Goal: Information Seeking & Learning: Learn about a topic

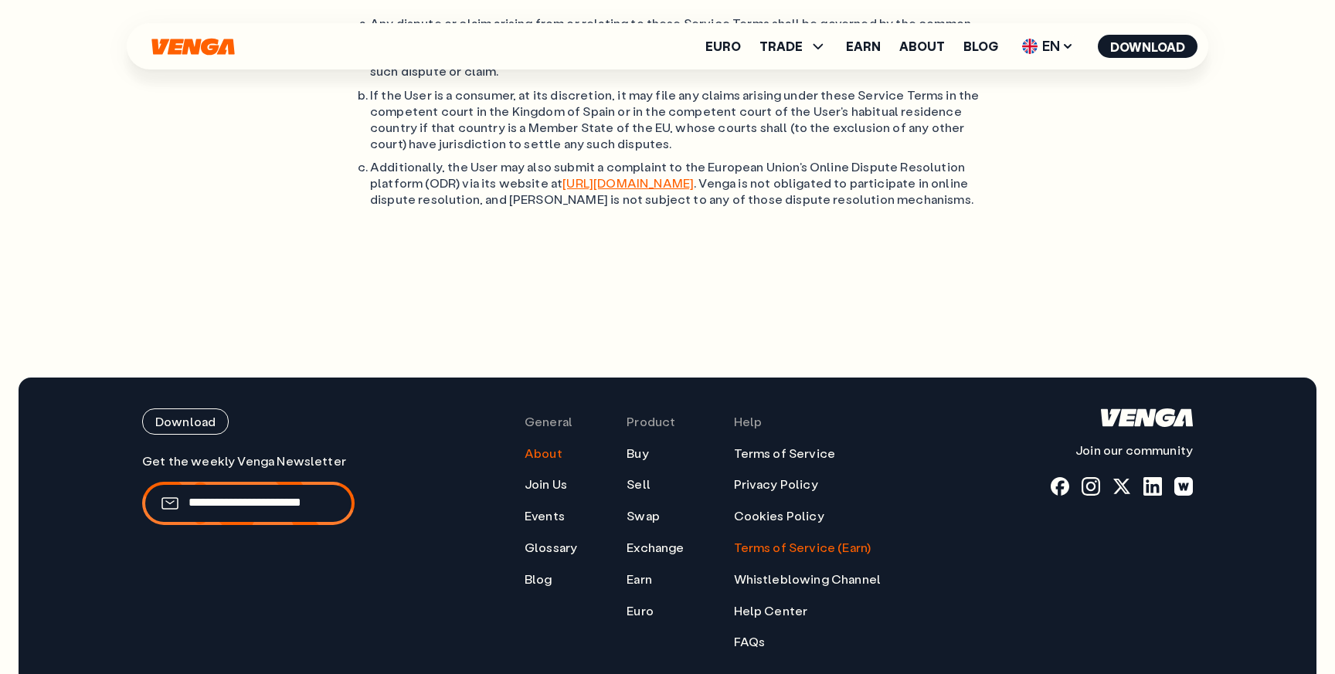
scroll to position [5692, 0]
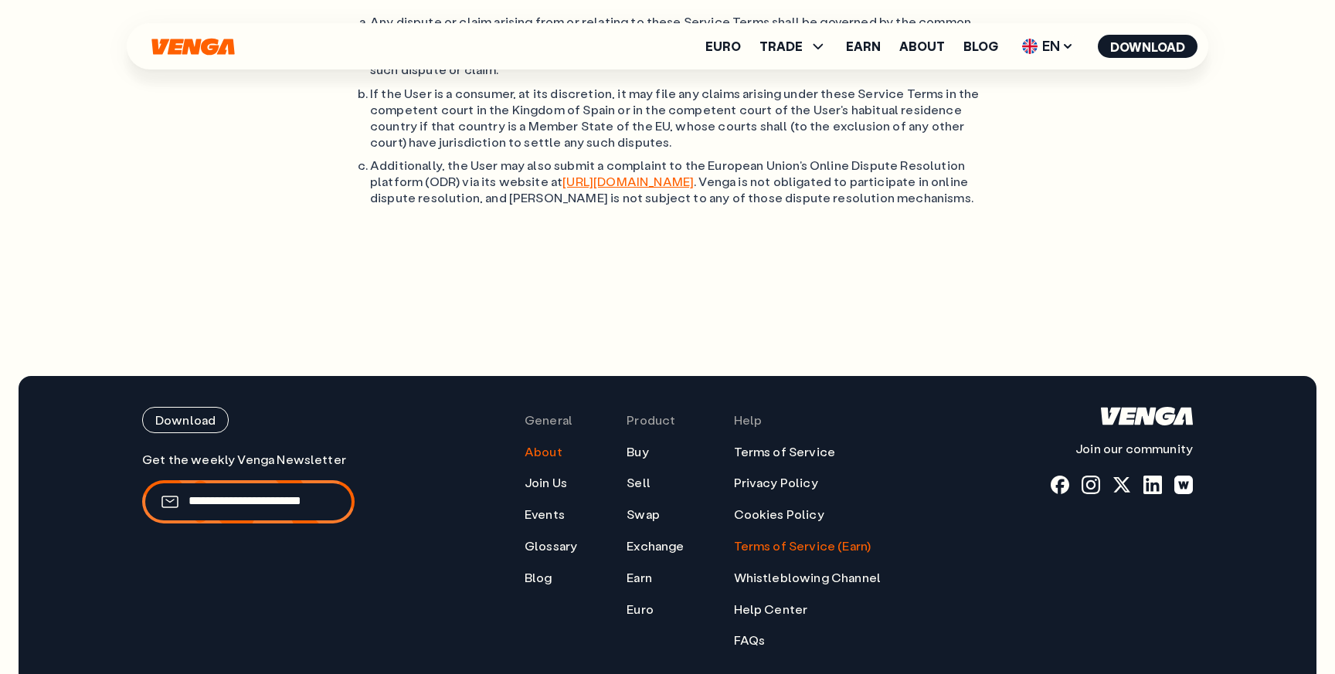
click at [541, 444] on link "About" at bounding box center [544, 452] width 38 height 16
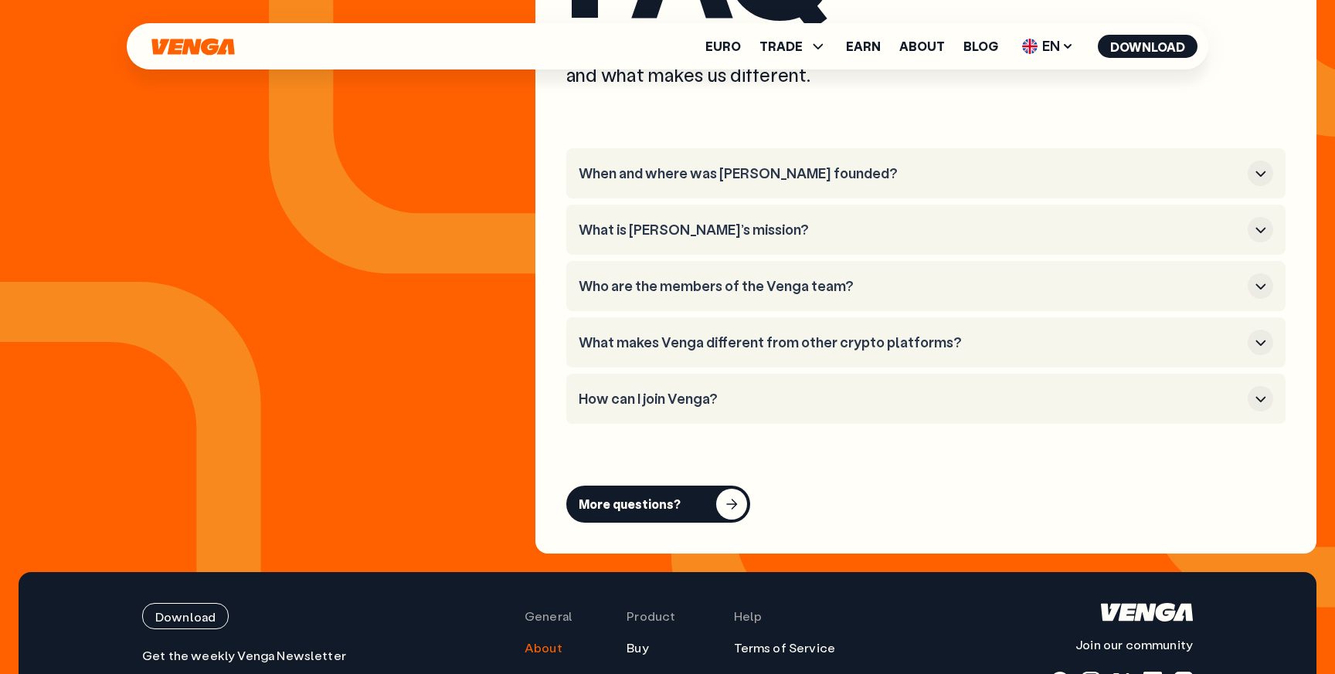
scroll to position [5906, 0]
click at [694, 391] on h3 "How can I join Venga?" at bounding box center [910, 399] width 663 height 17
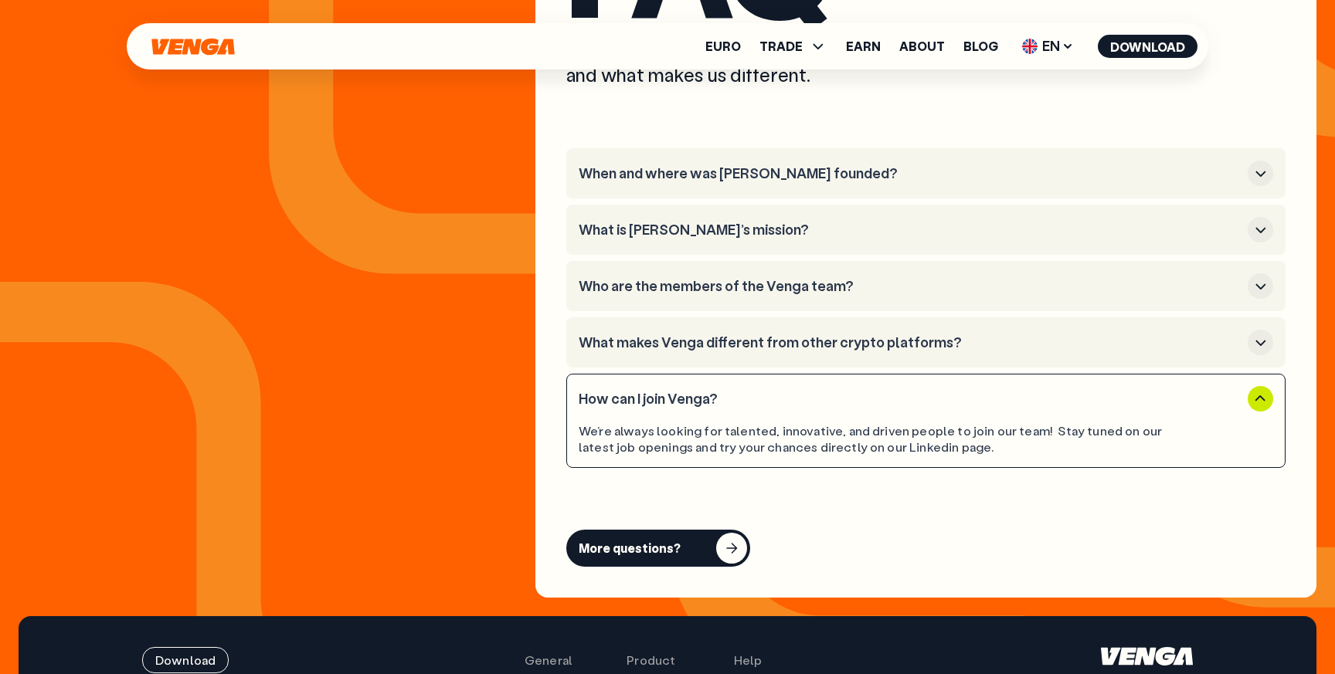
click at [693, 391] on h3 "How can I join Venga?" at bounding box center [910, 399] width 663 height 17
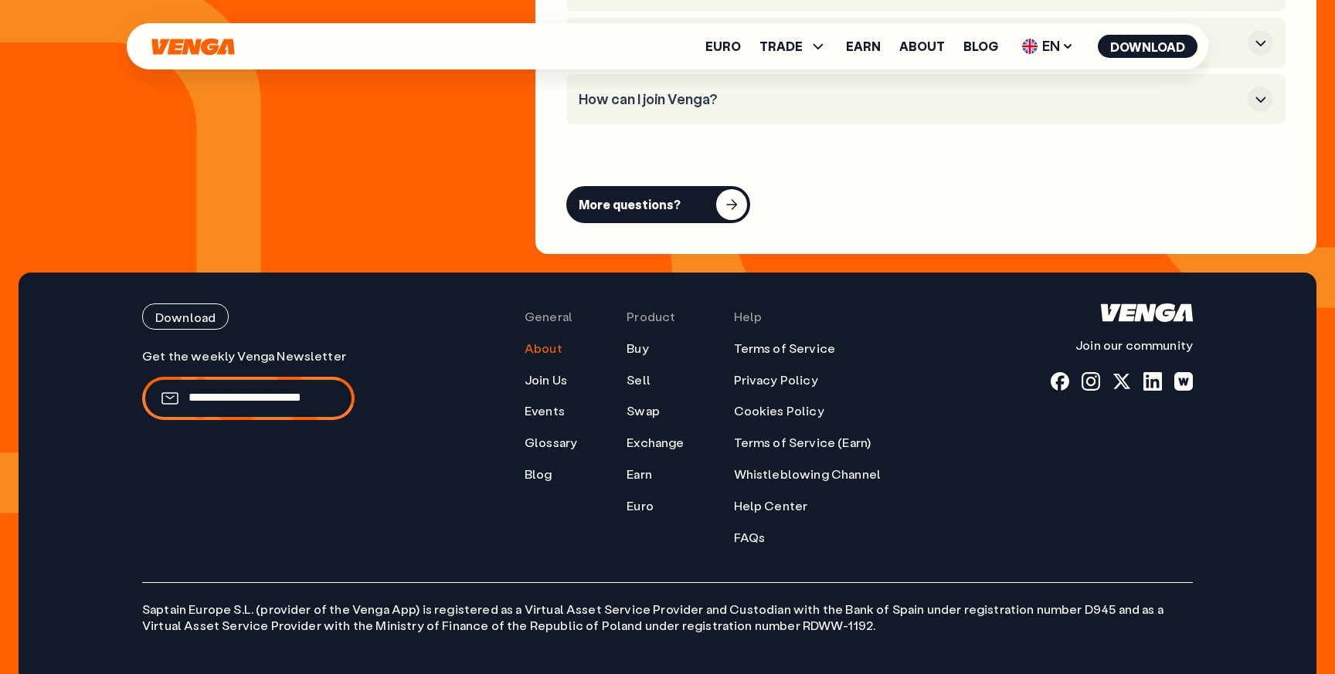
click at [538, 367] on ul "About Join Us Events Glossary Blog" at bounding box center [551, 412] width 53 height 142
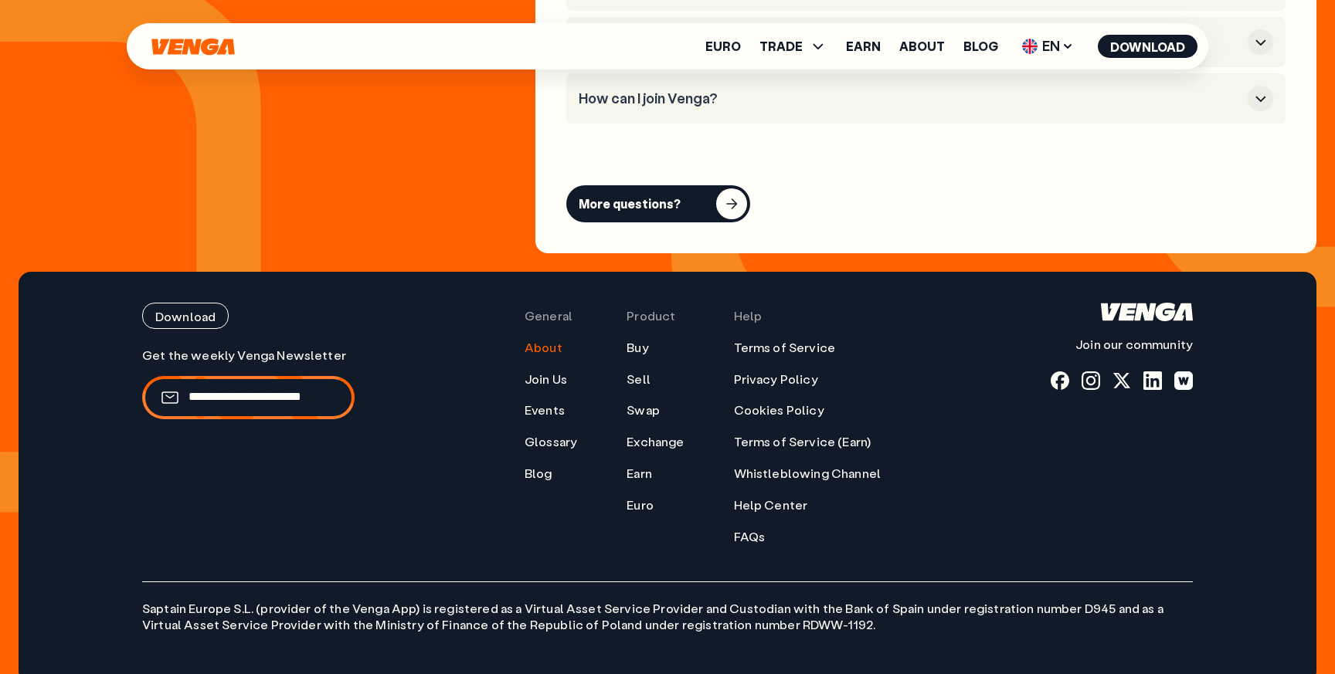
scroll to position [6208, 0]
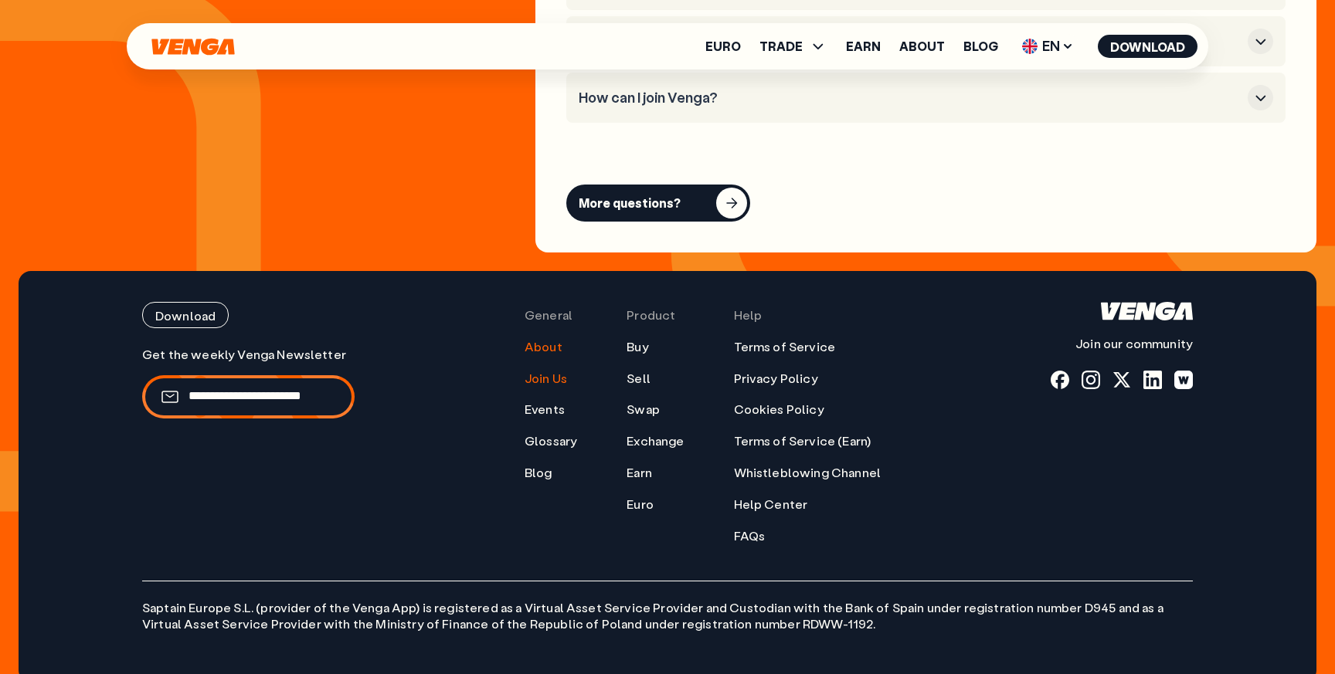
click at [541, 371] on link "Join Us" at bounding box center [546, 379] width 42 height 16
click at [542, 402] on link "Events" at bounding box center [545, 410] width 40 height 16
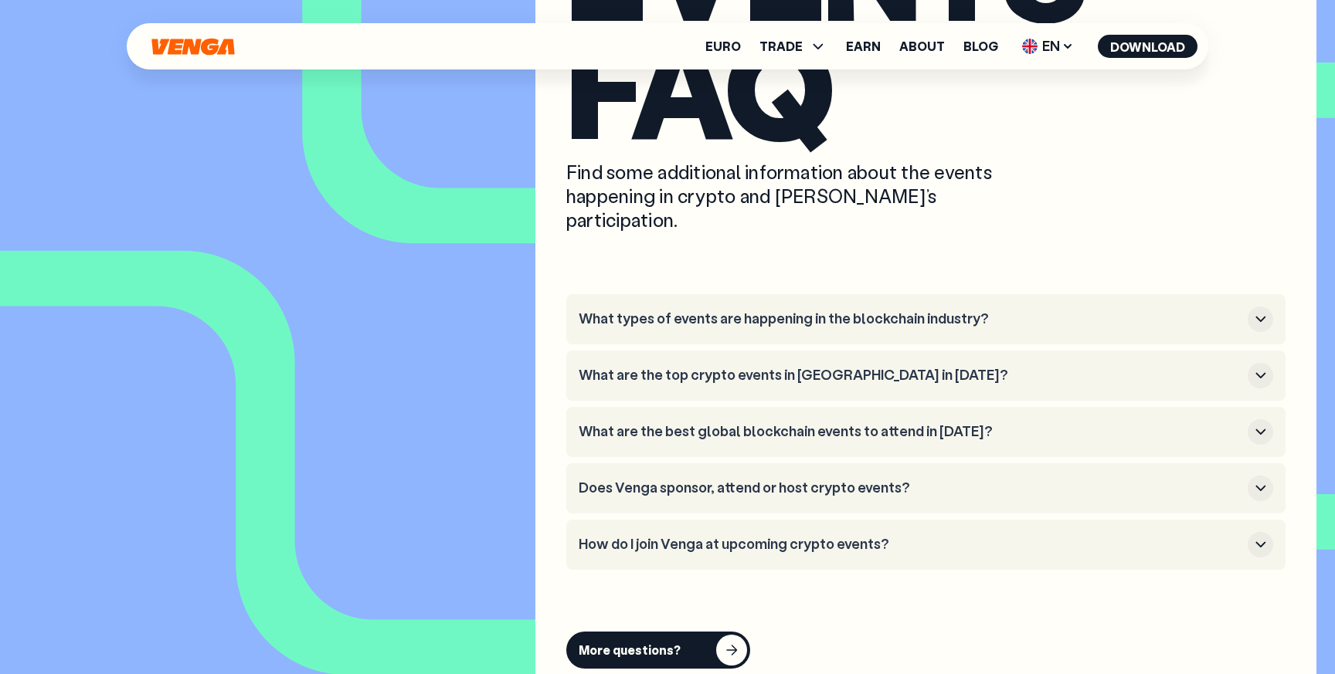
click at [725, 294] on li "What types of events are happening in the blockchain industry?" at bounding box center [925, 319] width 719 height 50
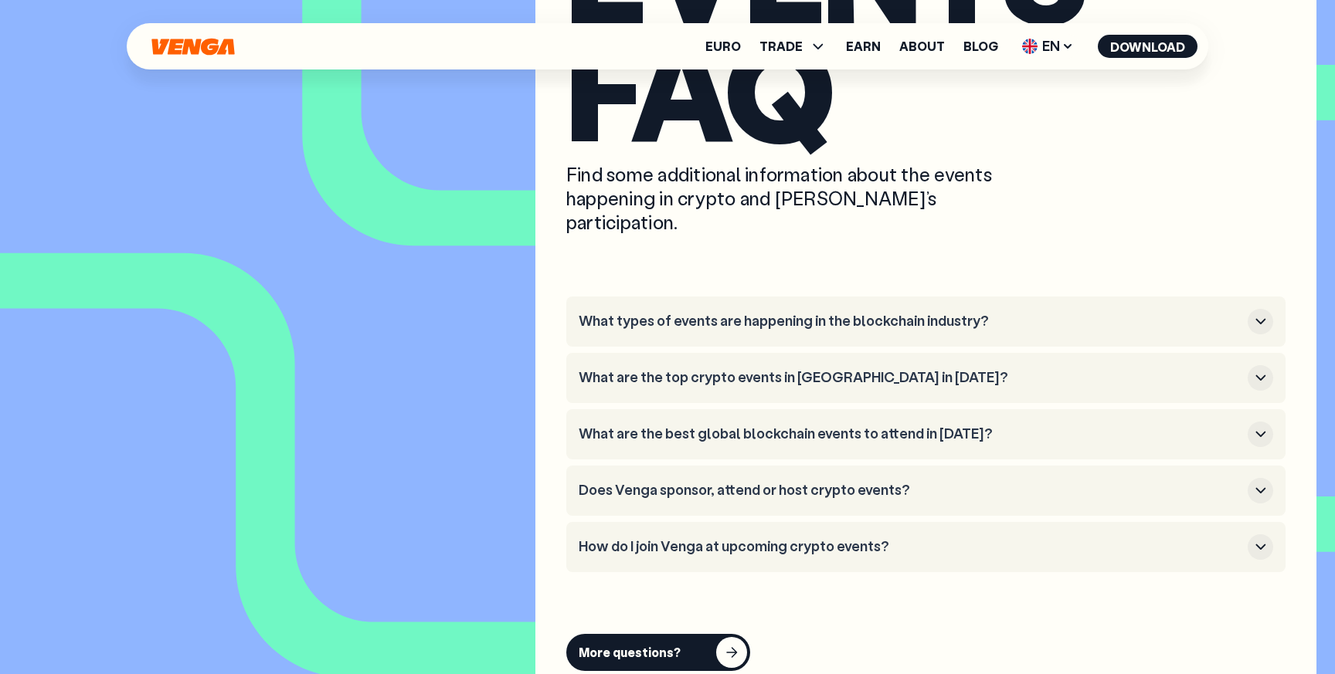
click at [725, 297] on li "What types of events are happening in the blockchain industry?" at bounding box center [925, 322] width 719 height 50
click at [725, 314] on h3 "What types of events are happening in the blockchain industry?" at bounding box center [910, 322] width 663 height 17
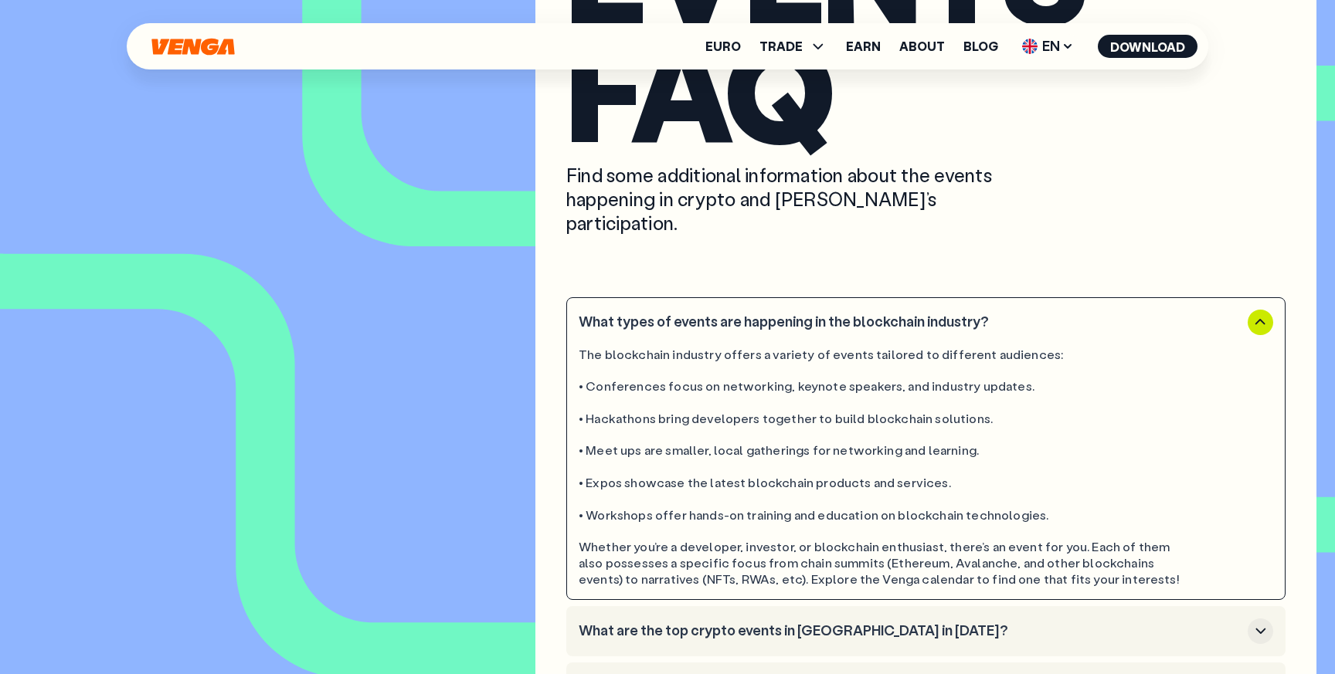
click at [725, 314] on h3 "What types of events are happening in the blockchain industry?" at bounding box center [910, 322] width 663 height 17
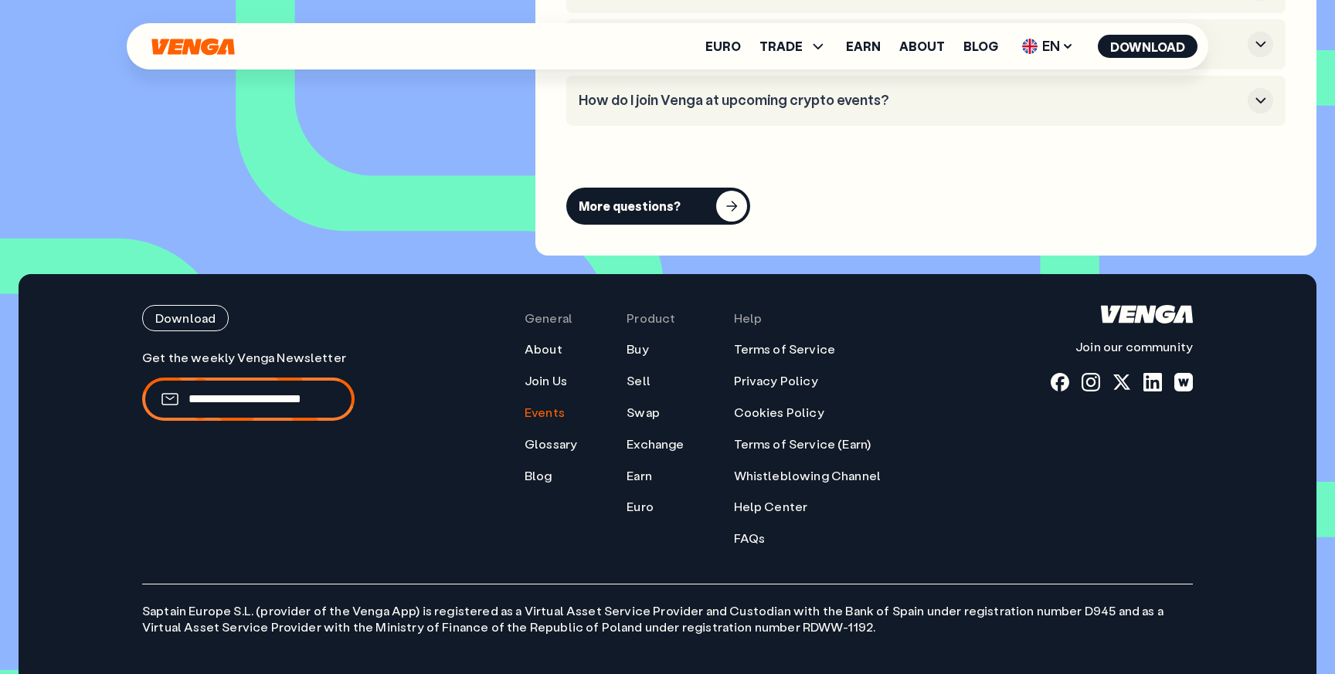
scroll to position [6575, 0]
click at [556, 436] on link "Glossary" at bounding box center [551, 444] width 53 height 16
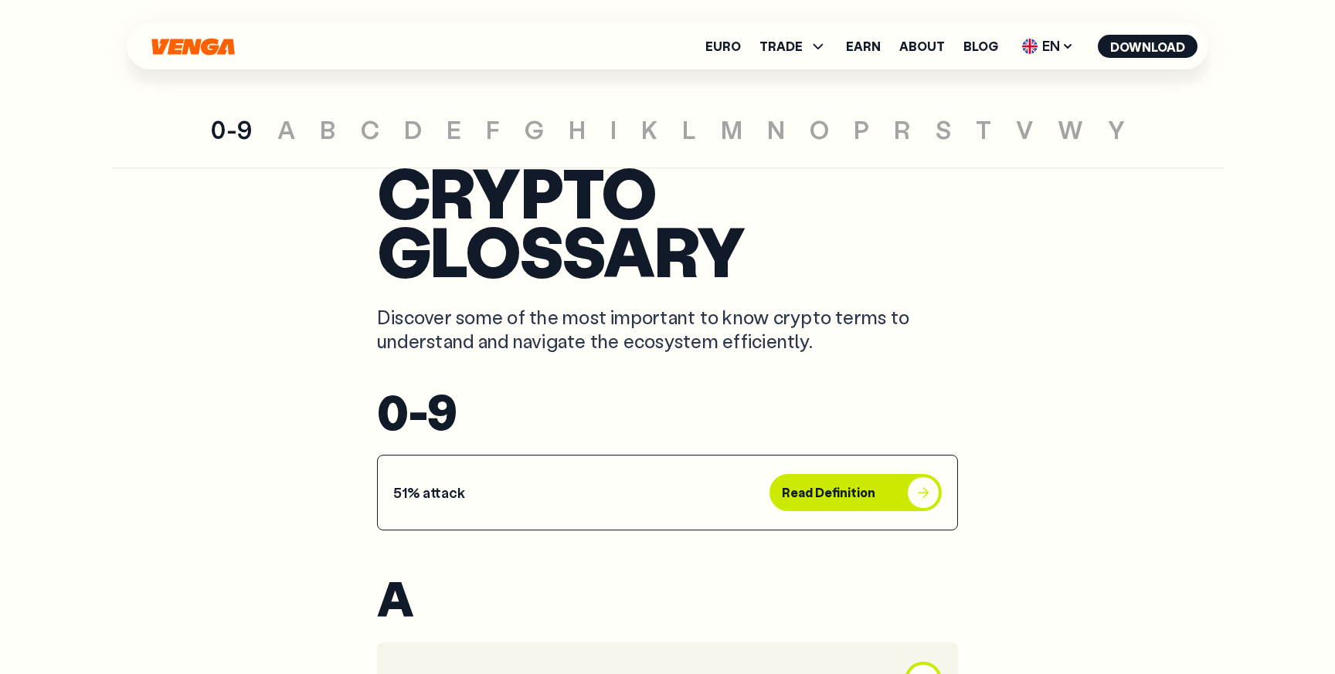
click at [611, 455] on article "51% attack Read Definition" at bounding box center [667, 493] width 581 height 76
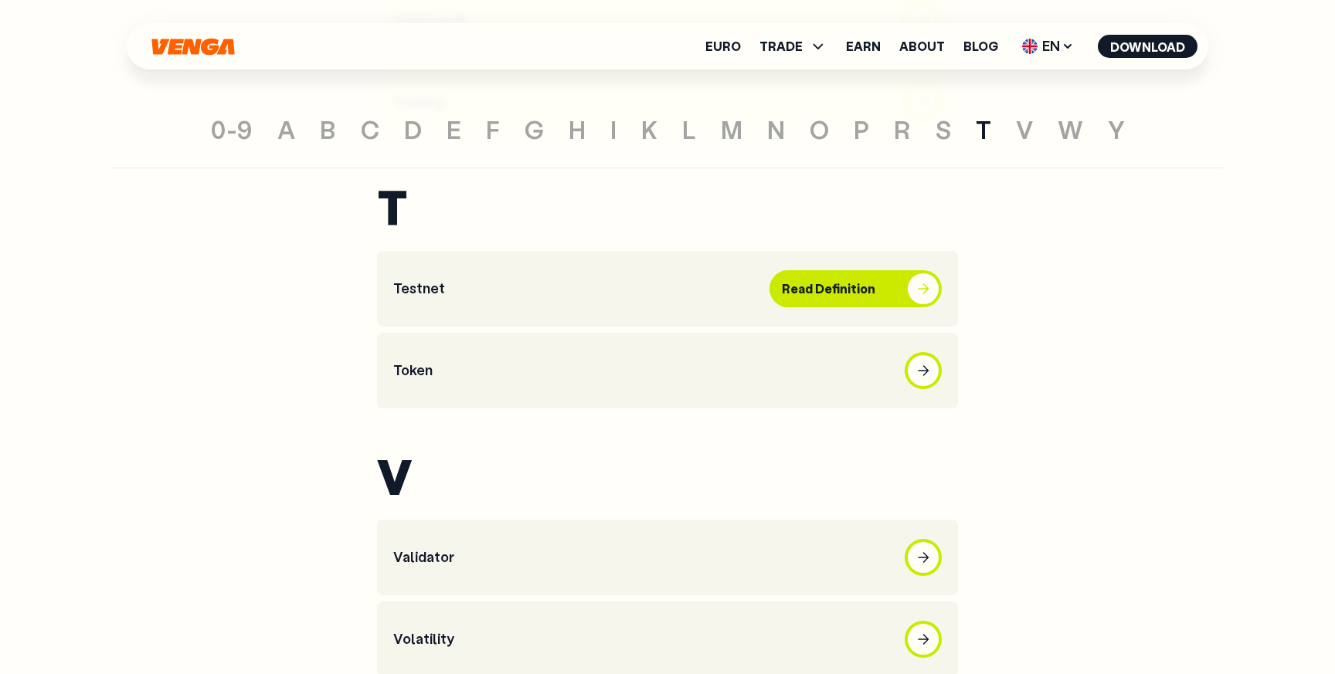
scroll to position [6405, 0]
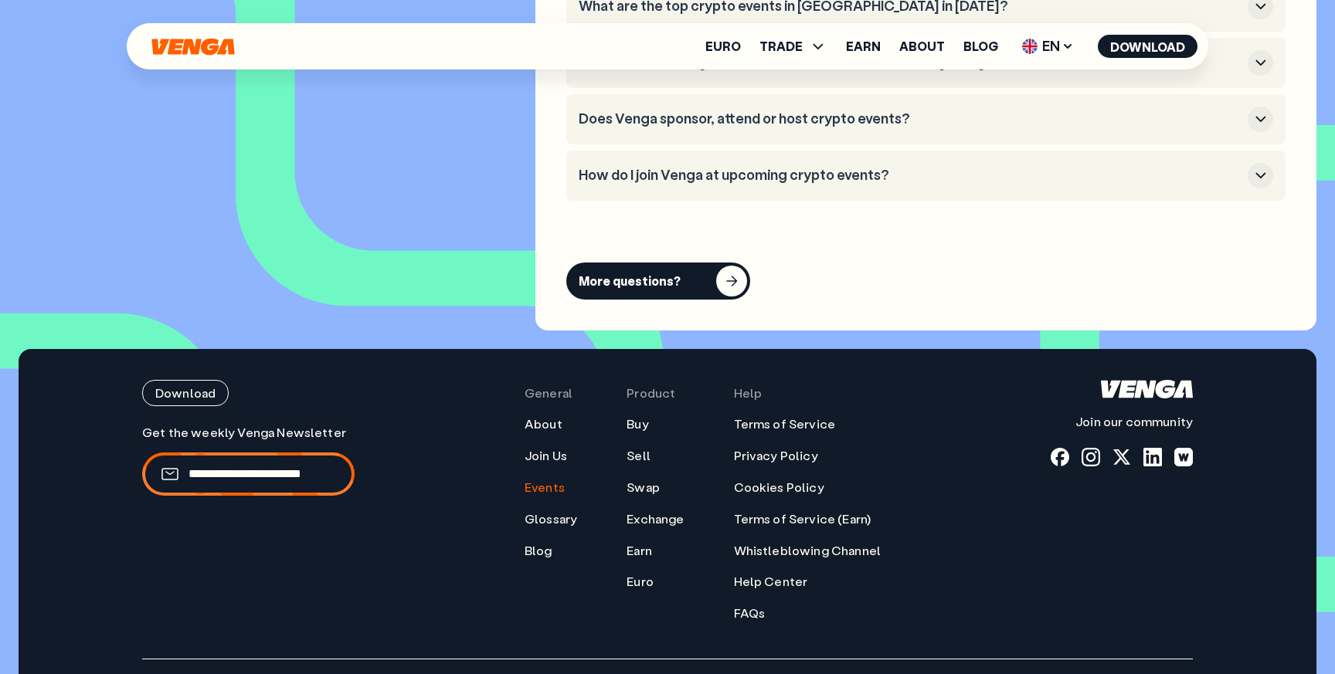
scroll to position [6499, 0]
click at [543, 543] on link "Blog" at bounding box center [539, 551] width 28 height 16
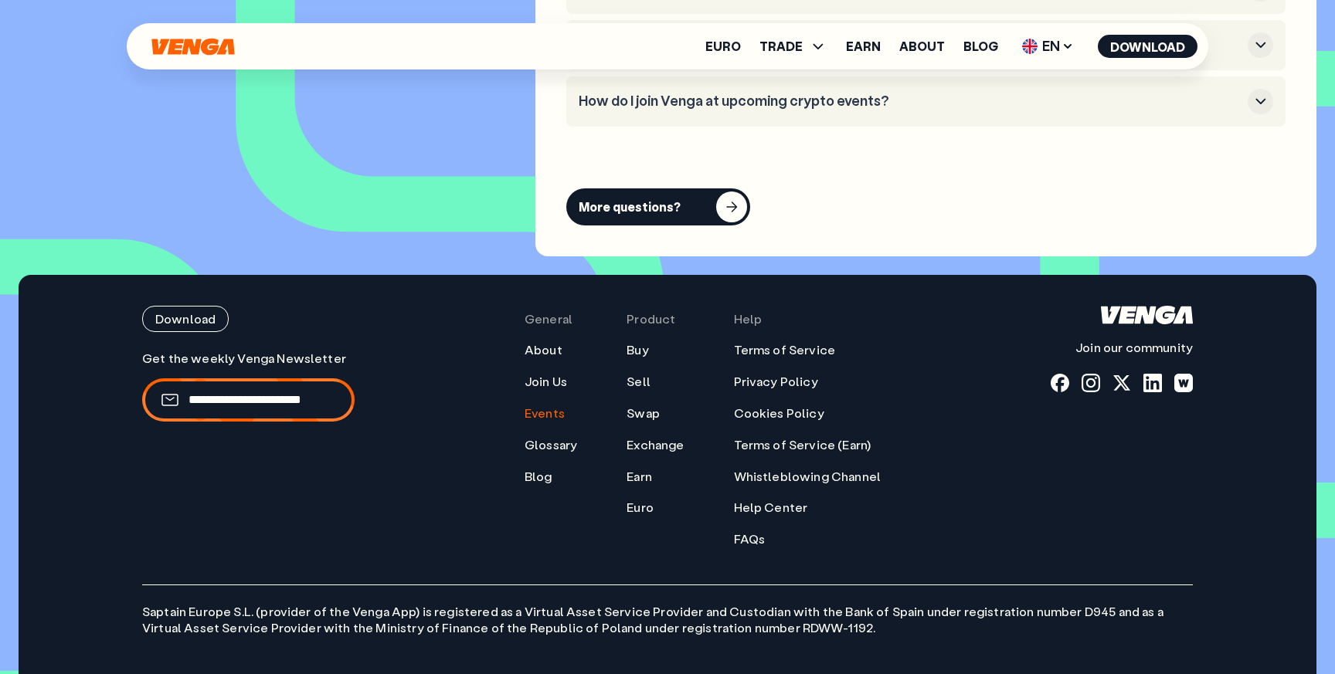
scroll to position [6575, 0]
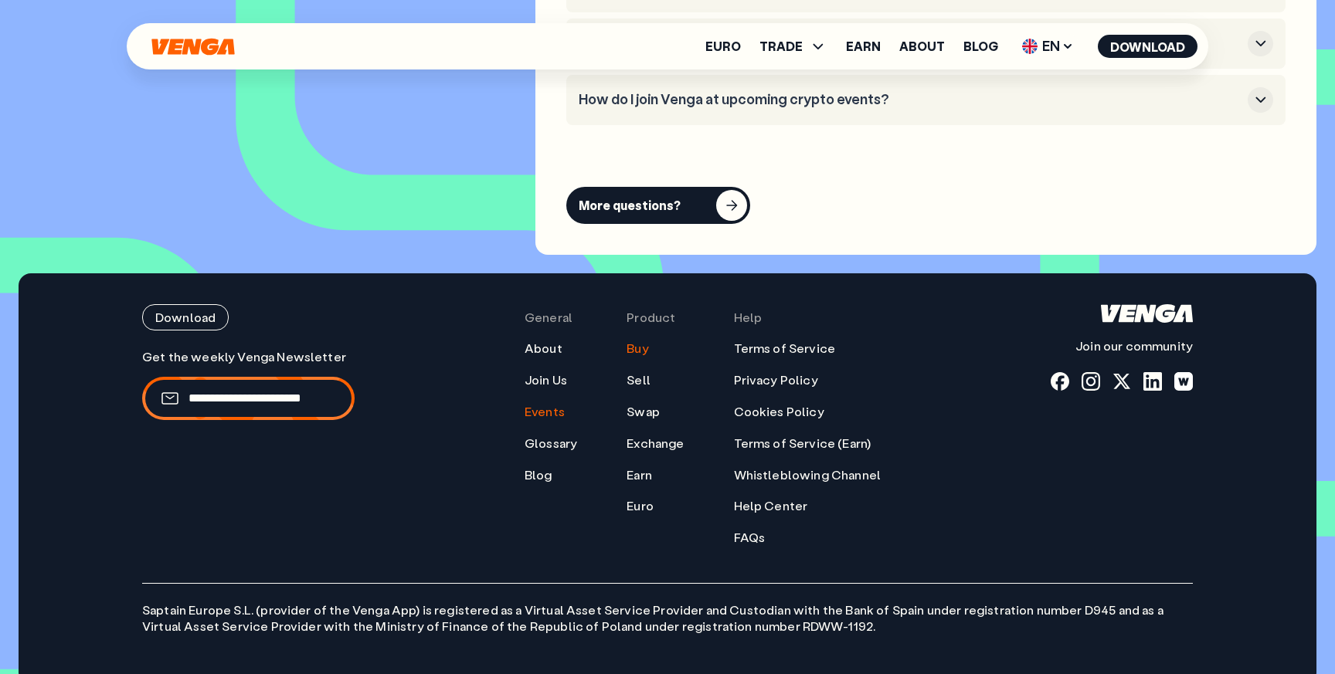
click at [640, 341] on link "Buy" at bounding box center [638, 349] width 22 height 16
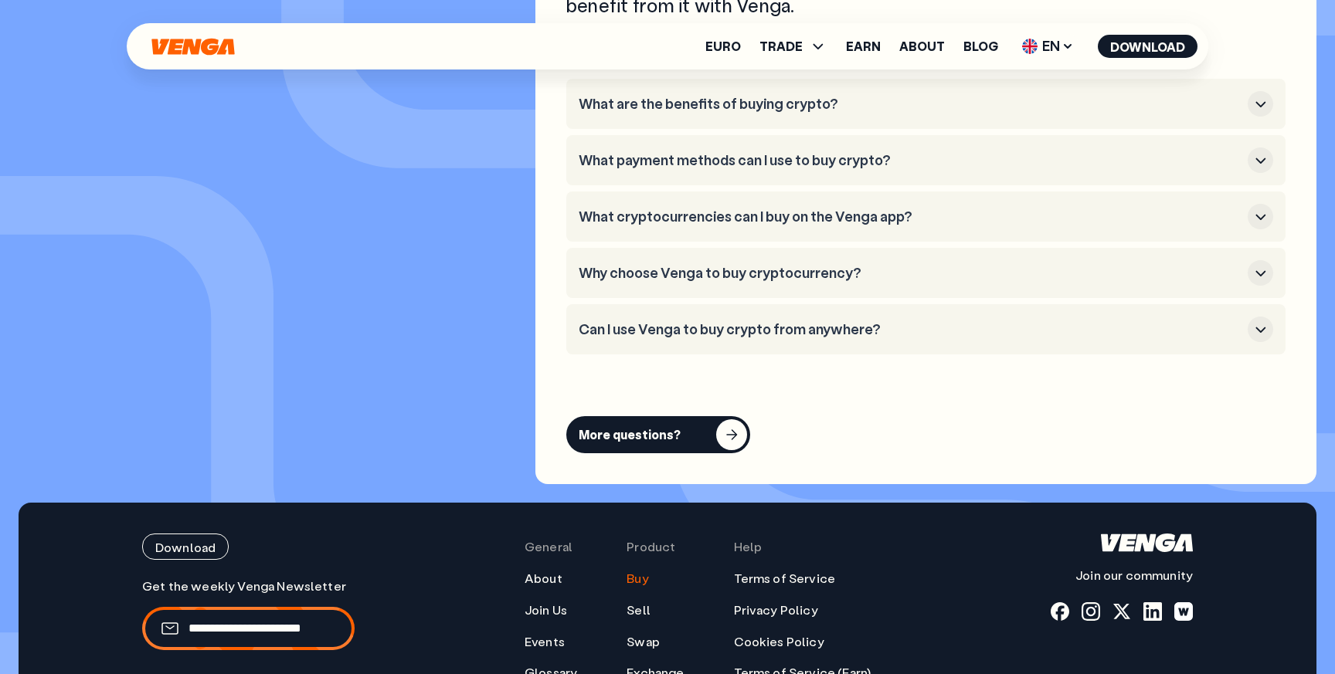
click at [937, 171] on button "What payment methods can I use to buy crypto?" at bounding box center [926, 160] width 695 height 25
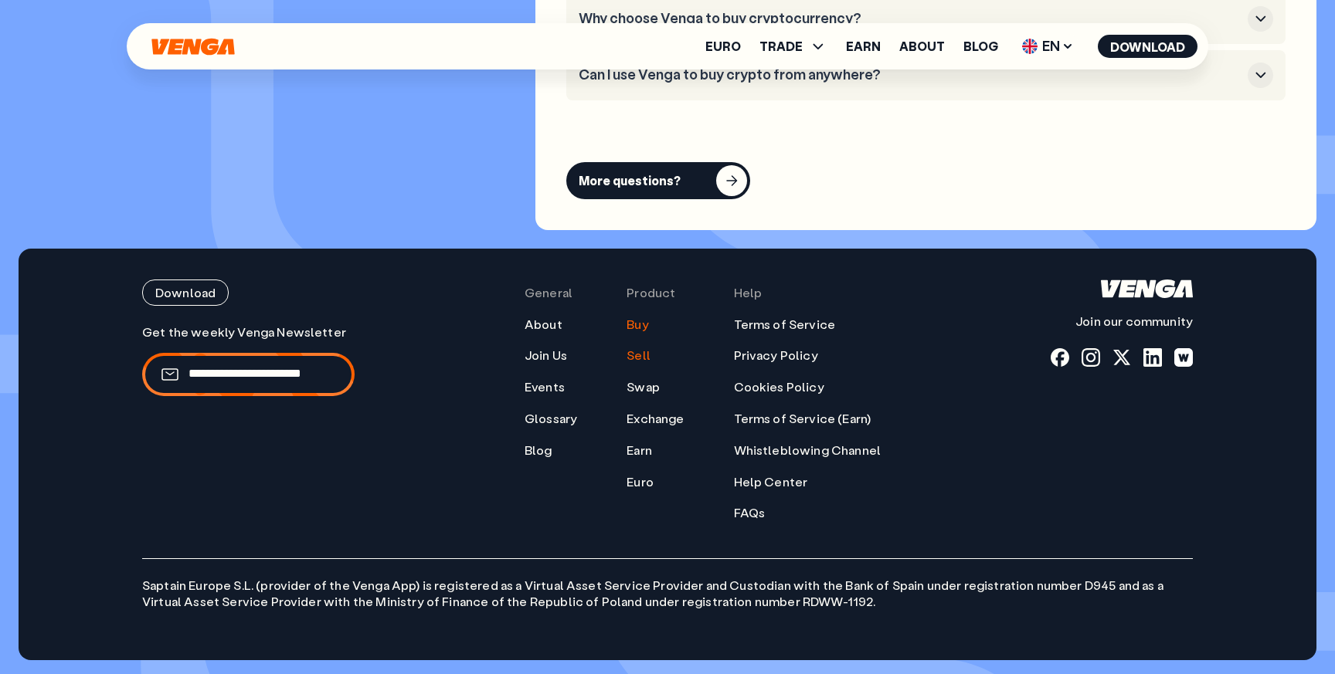
scroll to position [4720, 0]
click at [639, 348] on link "Sell" at bounding box center [639, 355] width 24 height 16
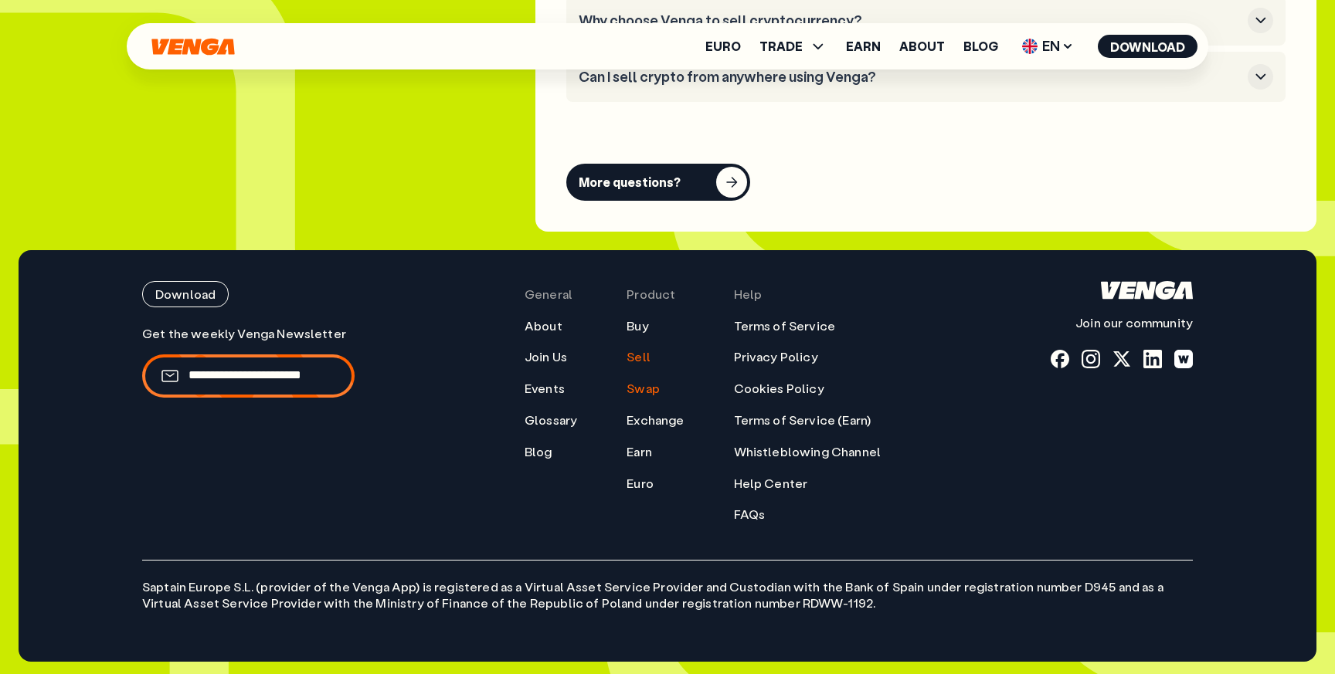
scroll to position [4600, 0]
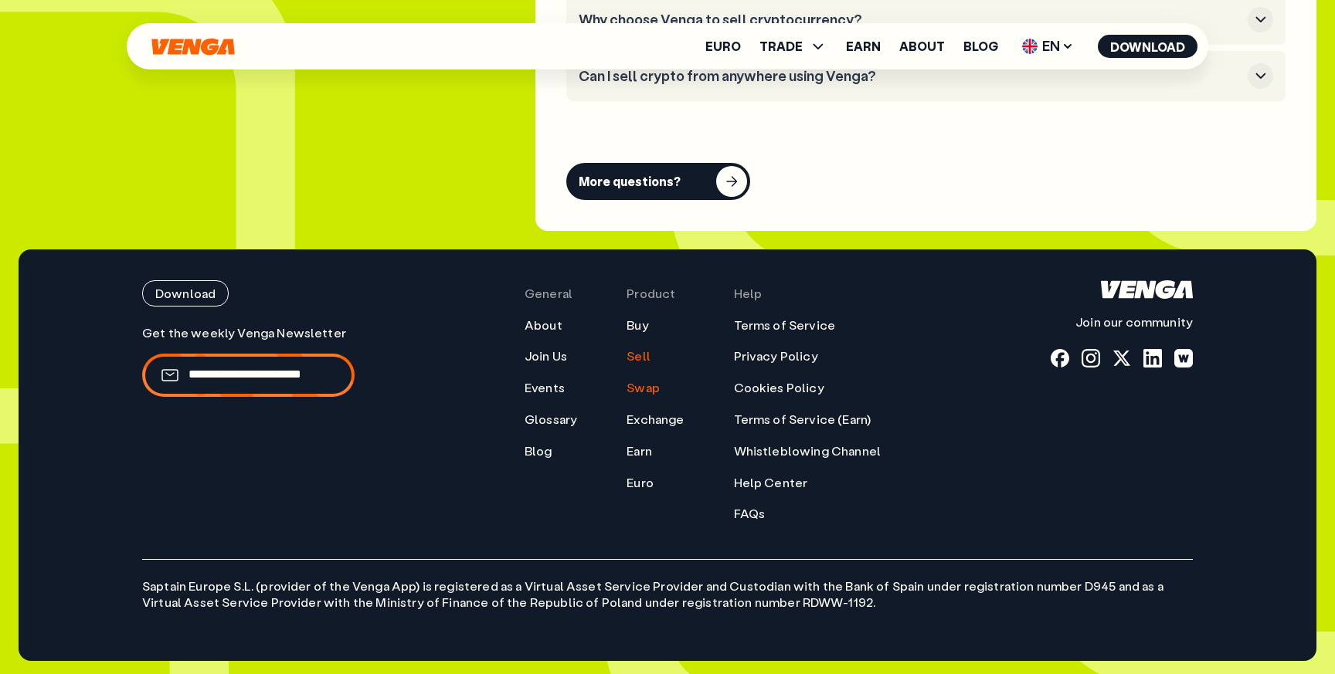
click at [641, 389] on link "Swap" at bounding box center [643, 388] width 33 height 16
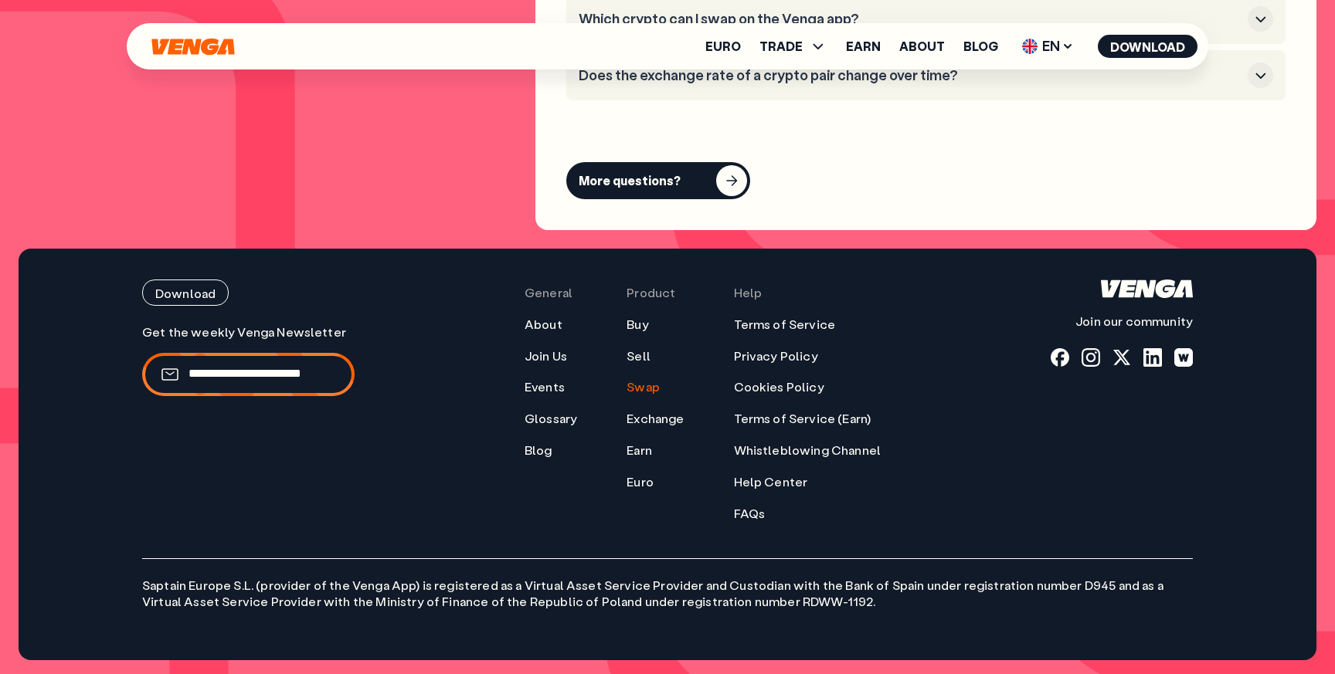
scroll to position [4598, 0]
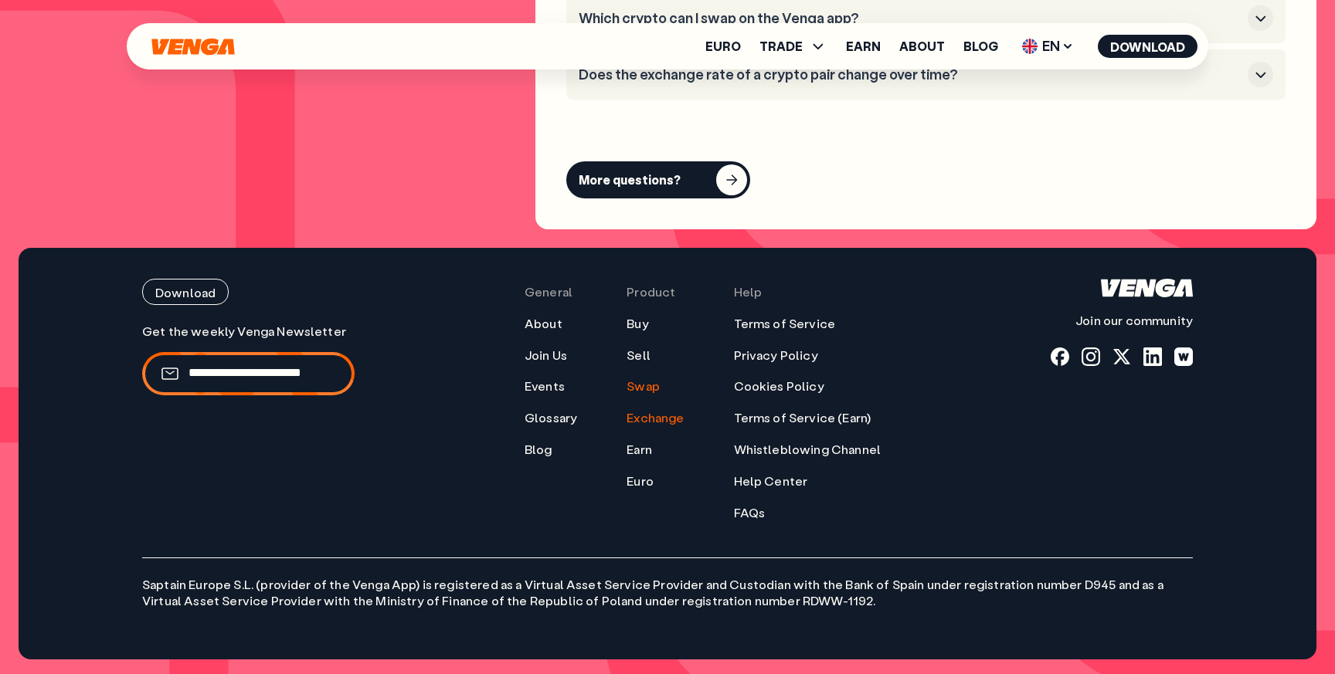
click at [651, 413] on link "Exchange" at bounding box center [655, 418] width 57 height 16
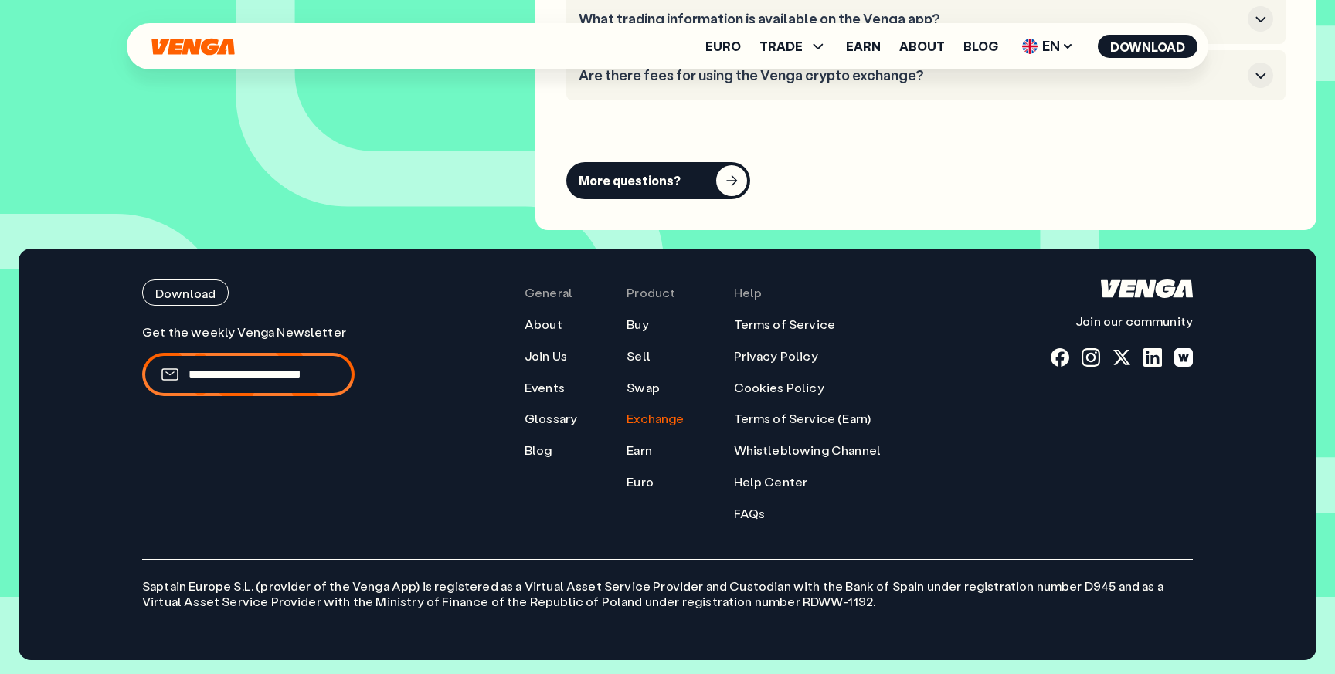
scroll to position [5680, 0]
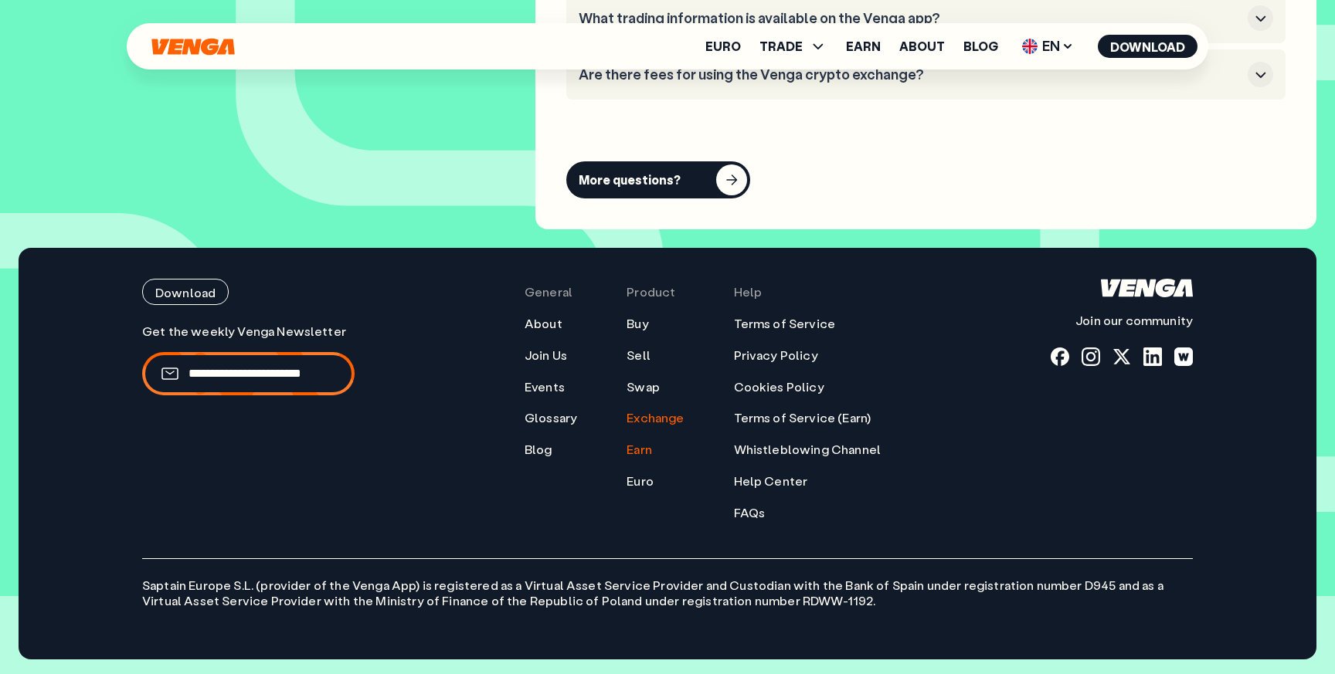
click at [642, 449] on link "Earn" at bounding box center [639, 450] width 25 height 16
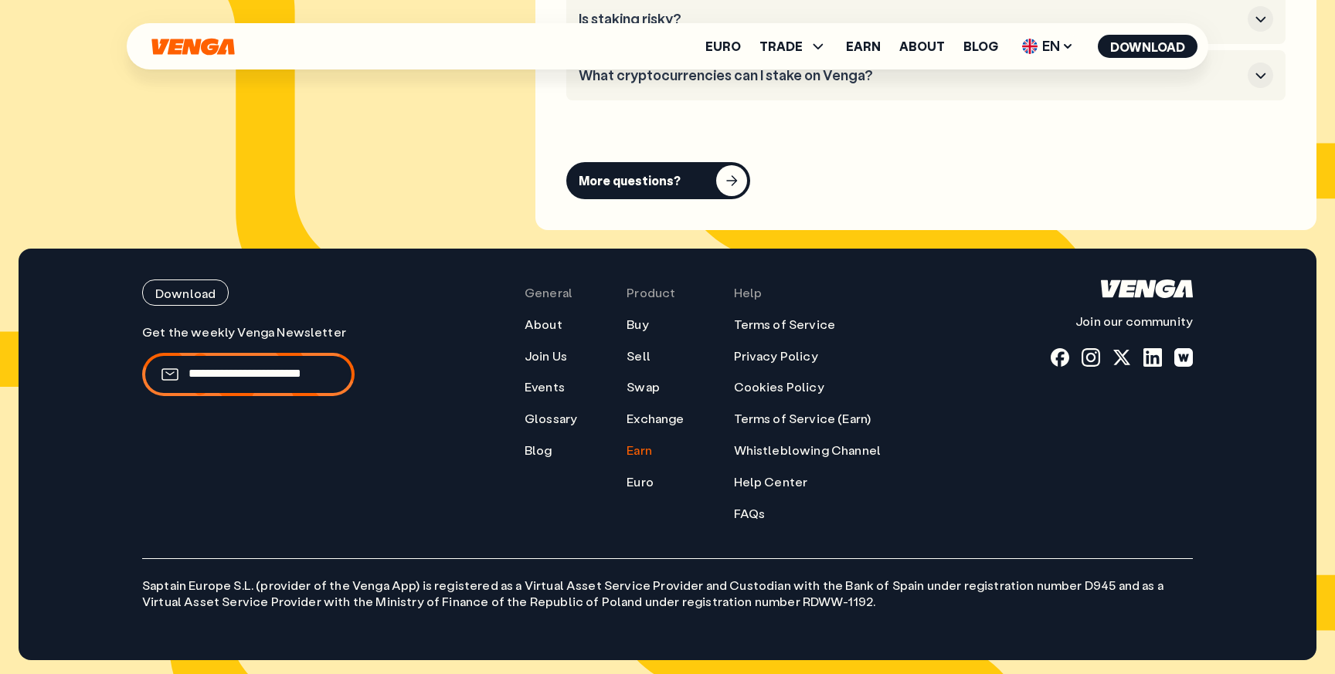
scroll to position [7721, 0]
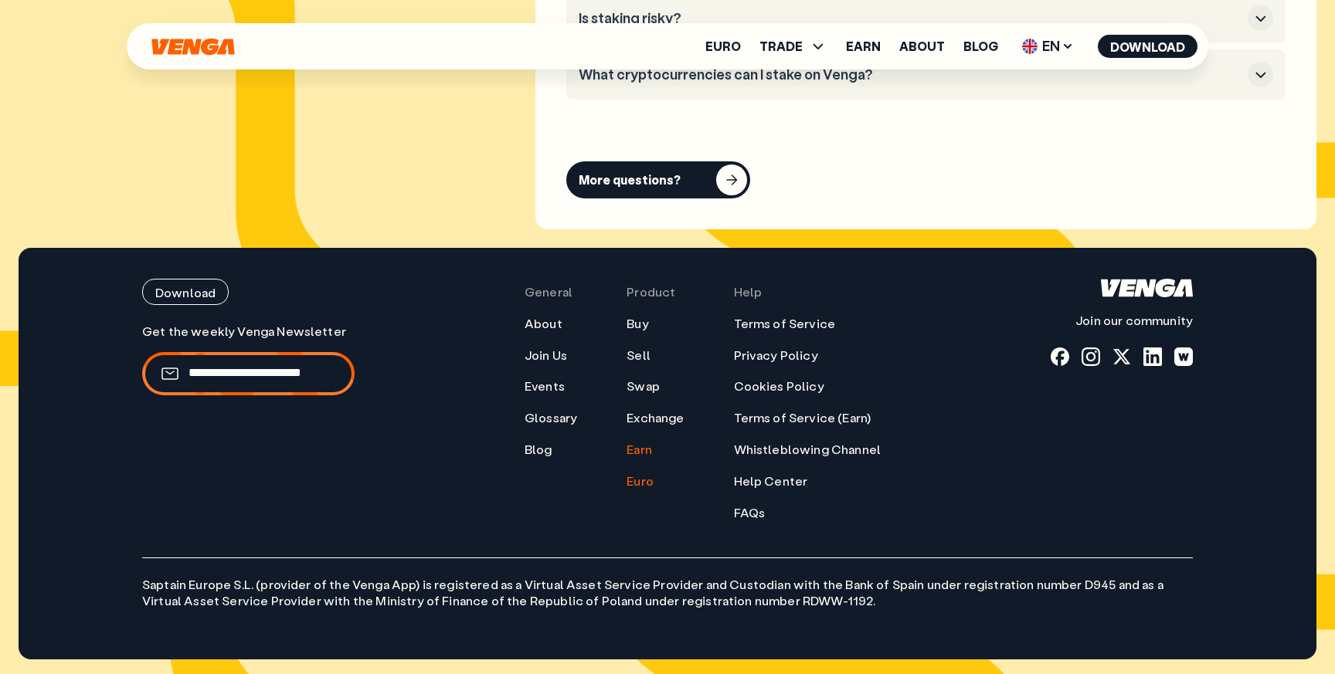
click at [640, 481] on link "Euro" at bounding box center [640, 482] width 27 height 16
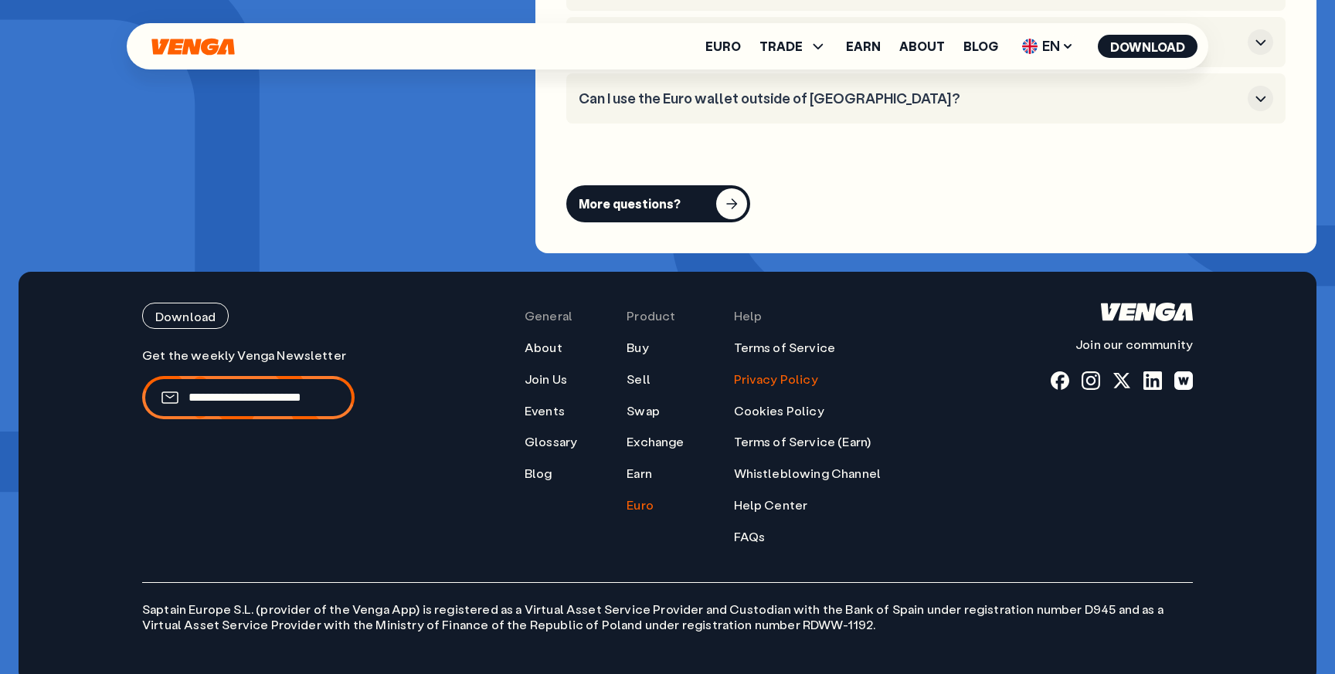
scroll to position [6195, 0]
click at [750, 339] on link "Terms of Service" at bounding box center [785, 347] width 102 height 16
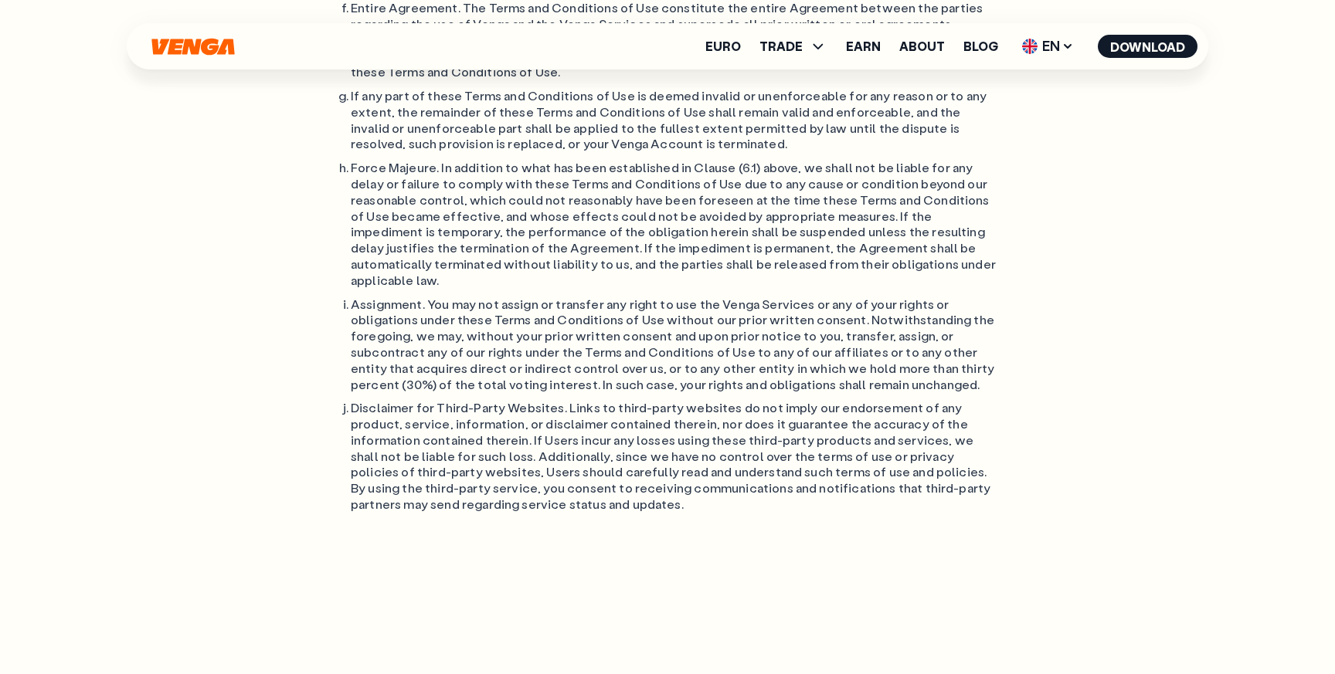
scroll to position [13032, 0]
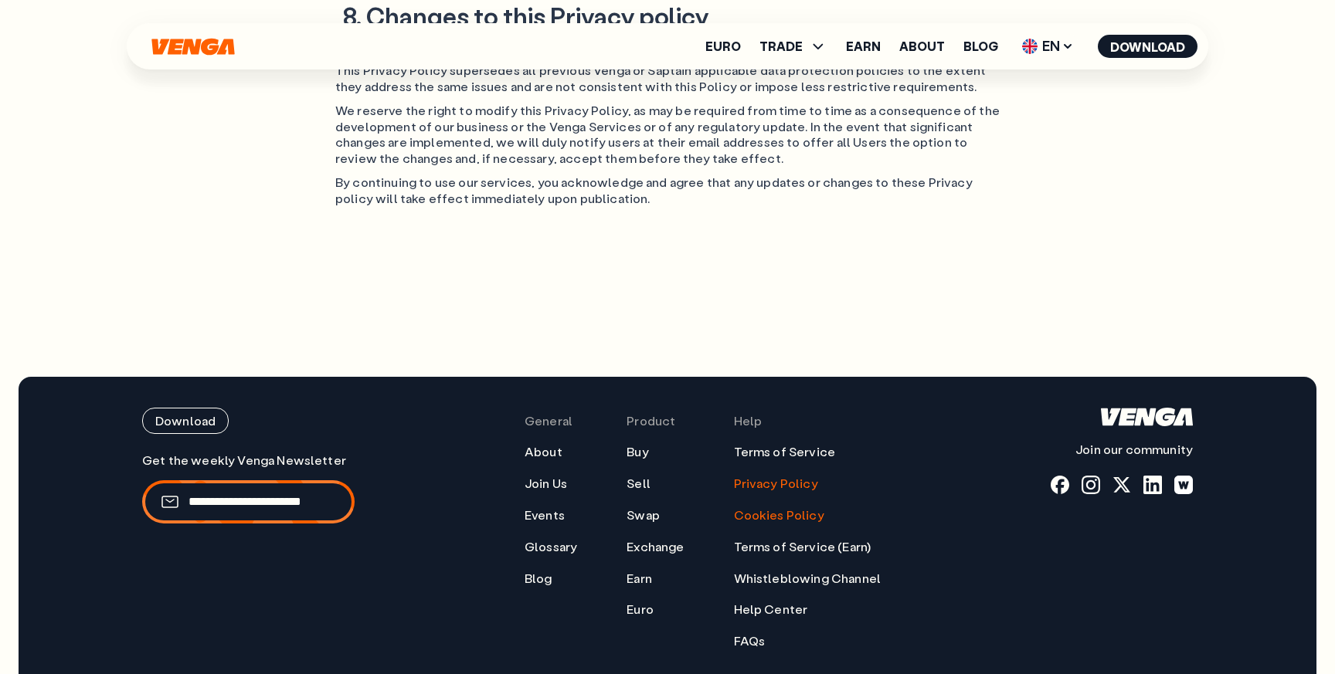
scroll to position [3576, 0]
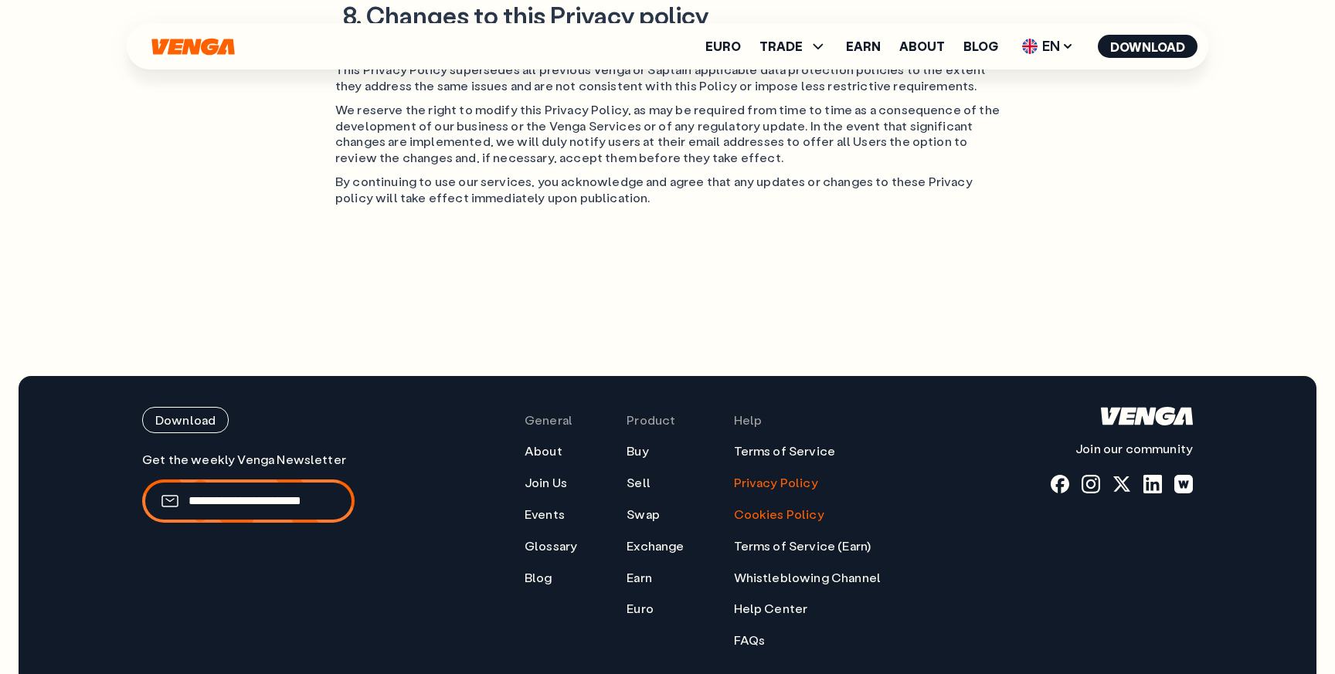
click at [762, 507] on link "Cookies Policy" at bounding box center [779, 515] width 90 height 16
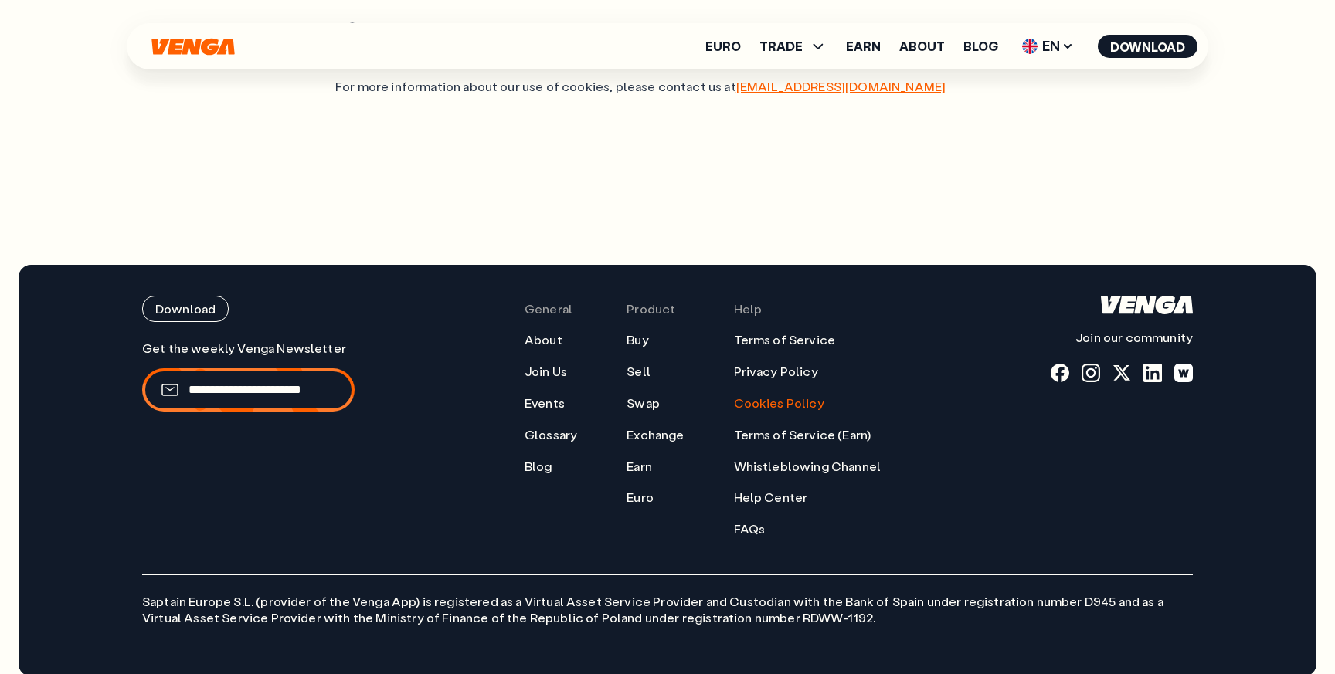
scroll to position [1714, 0]
click at [781, 426] on link "Terms of Service (Earn)" at bounding box center [803, 434] width 138 height 16
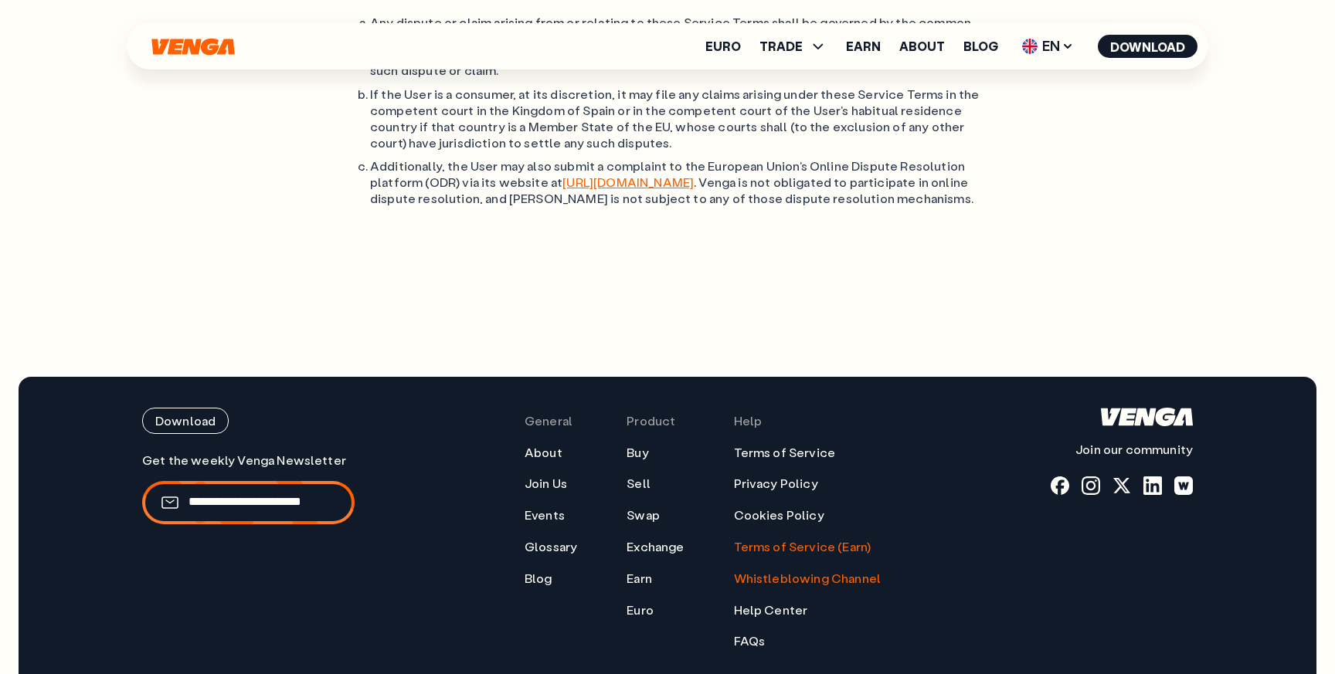
scroll to position [5692, 0]
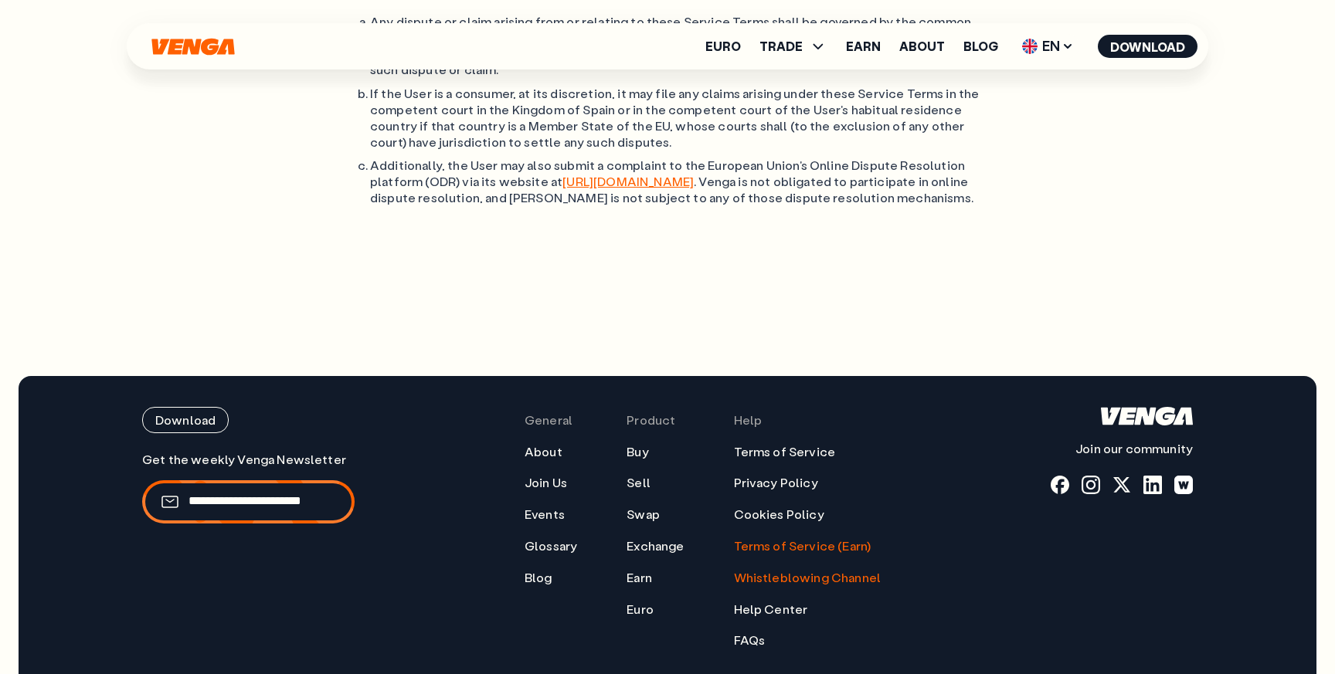
click at [776, 570] on link "Whistleblowing Channel" at bounding box center [808, 578] width 148 height 16
click at [770, 602] on link "Help Center" at bounding box center [771, 610] width 74 height 16
click at [760, 633] on link "FAQs" at bounding box center [750, 641] width 32 height 16
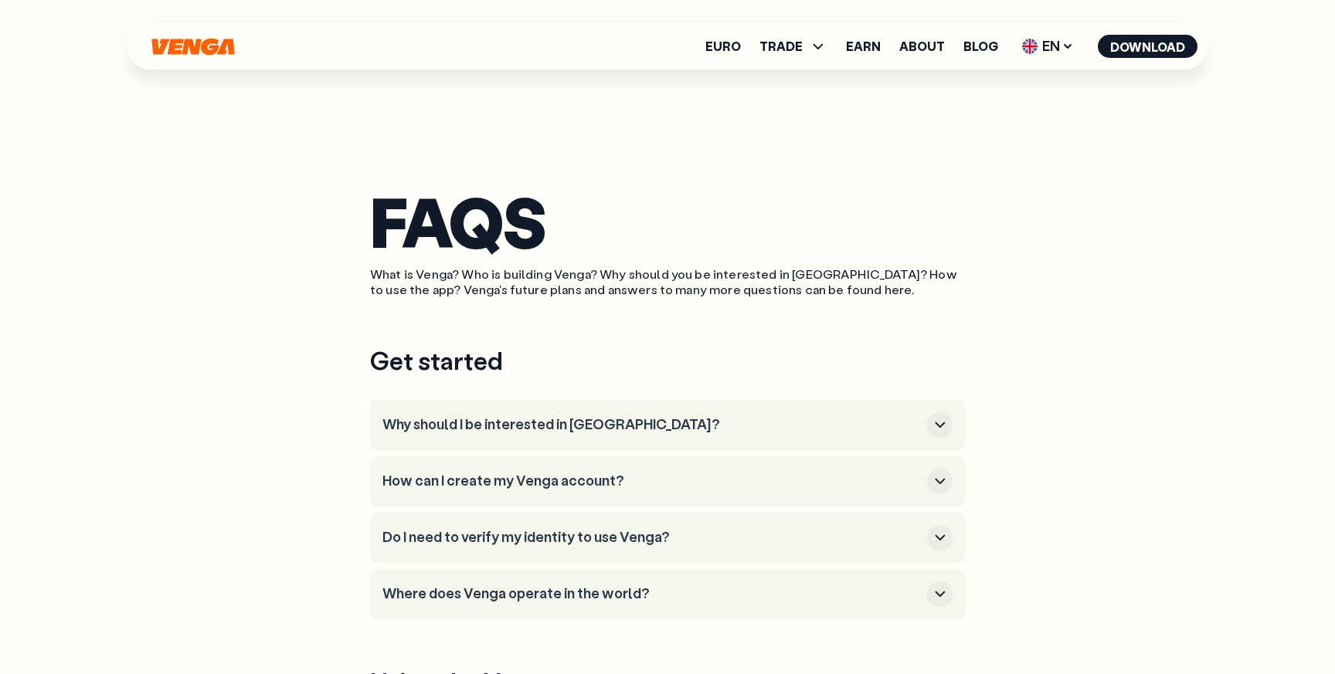
scroll to position [1, 0]
click at [940, 418] on icon "button" at bounding box center [940, 426] width 19 height 19
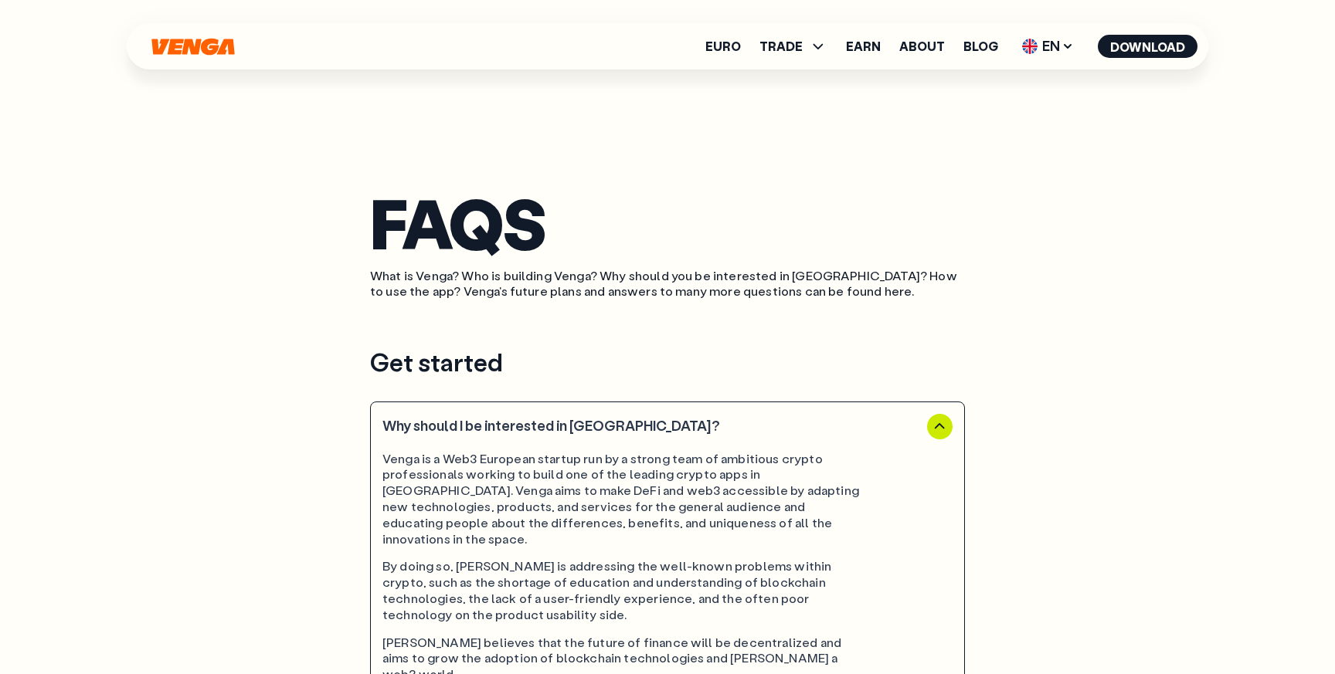
click at [940, 418] on icon "button" at bounding box center [940, 426] width 19 height 19
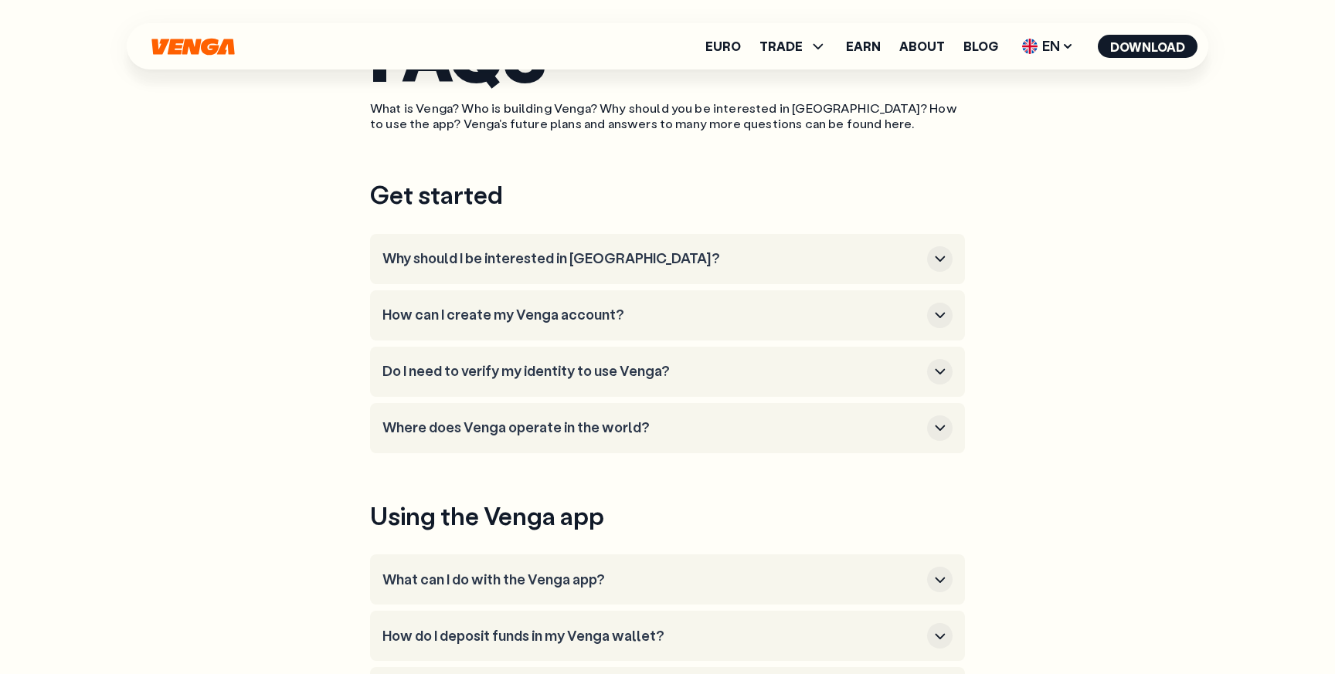
scroll to position [168, 0]
click at [943, 264] on icon "button" at bounding box center [940, 258] width 19 height 19
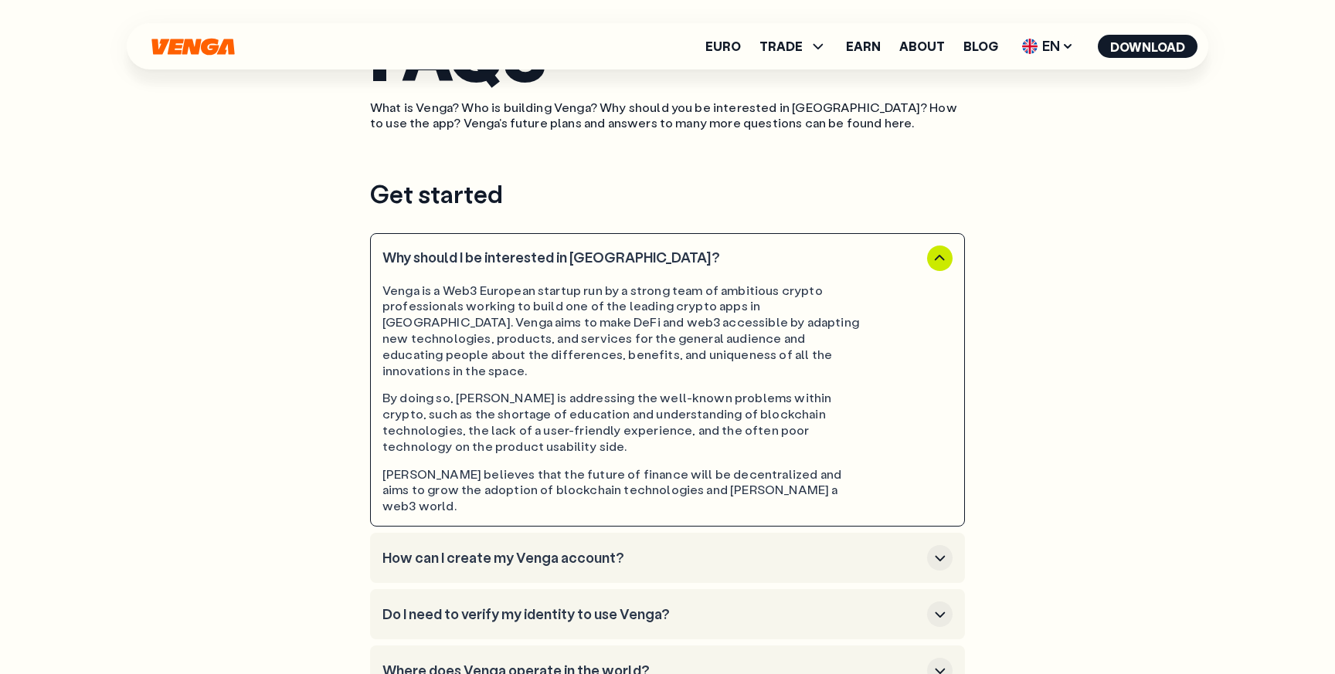
click at [943, 262] on icon "button" at bounding box center [940, 258] width 19 height 19
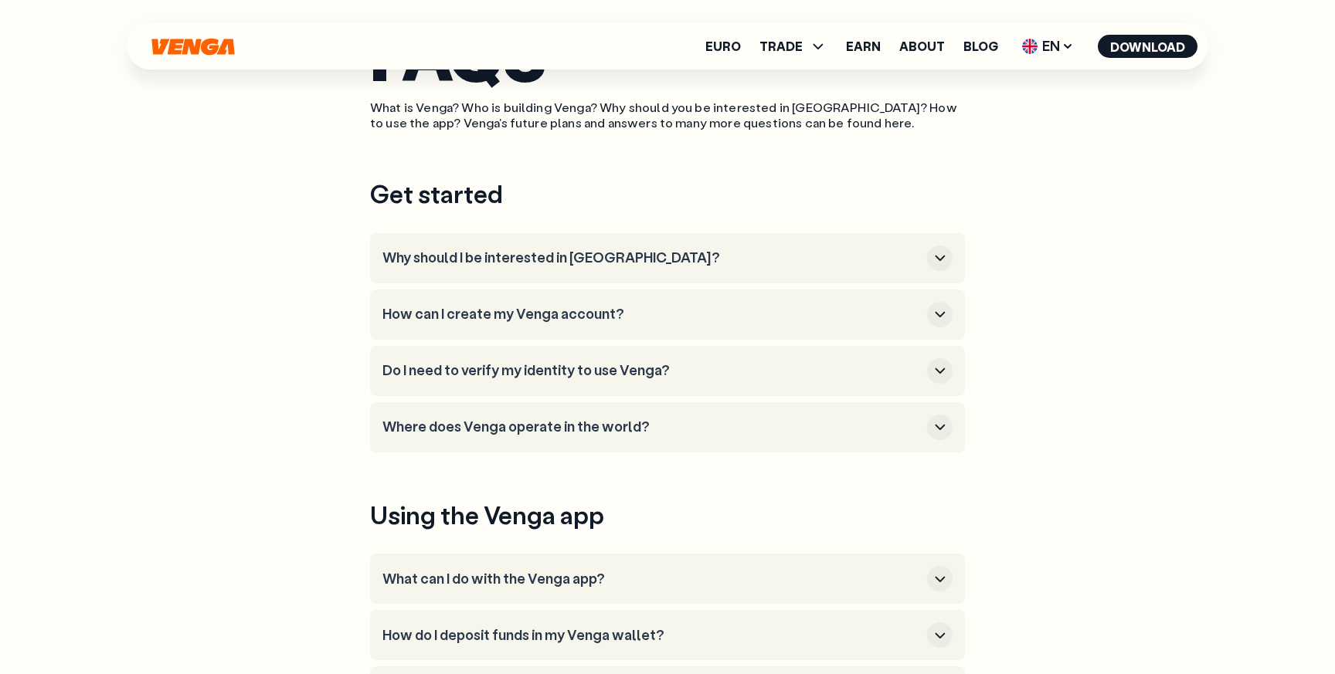
click at [943, 321] on icon "button" at bounding box center [940, 314] width 19 height 19
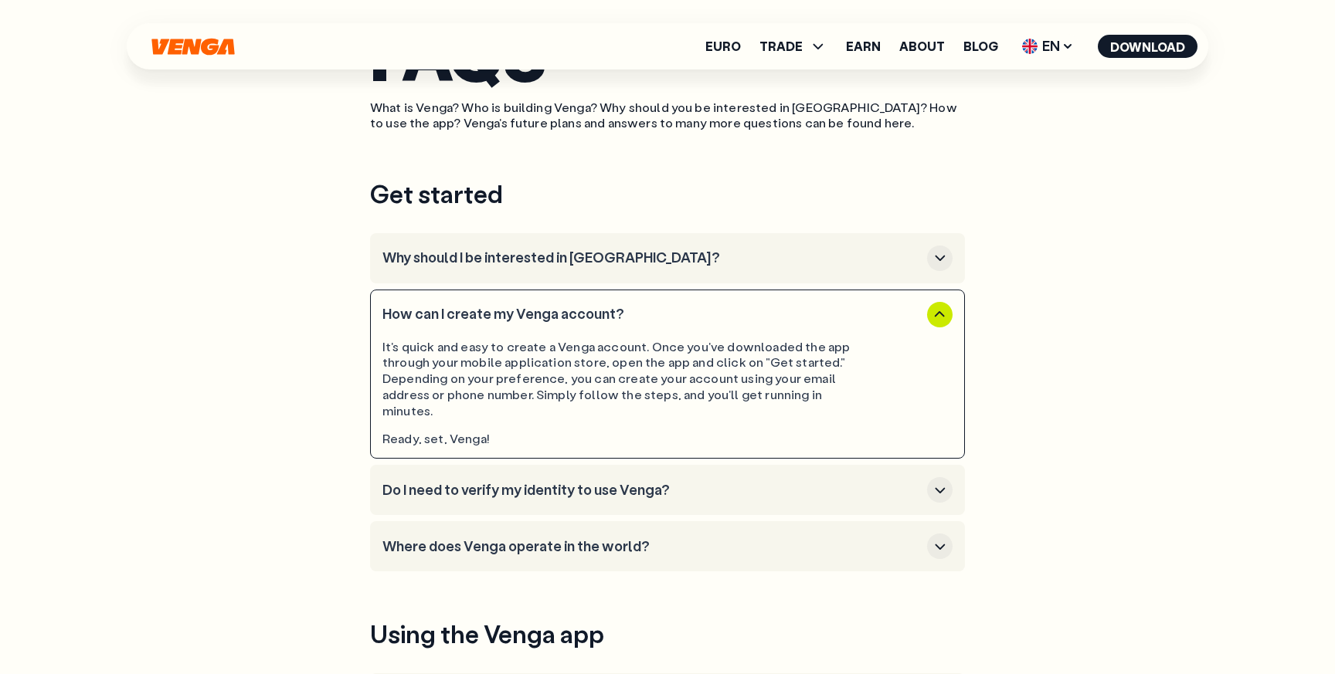
click at [943, 320] on icon "button" at bounding box center [940, 314] width 19 height 19
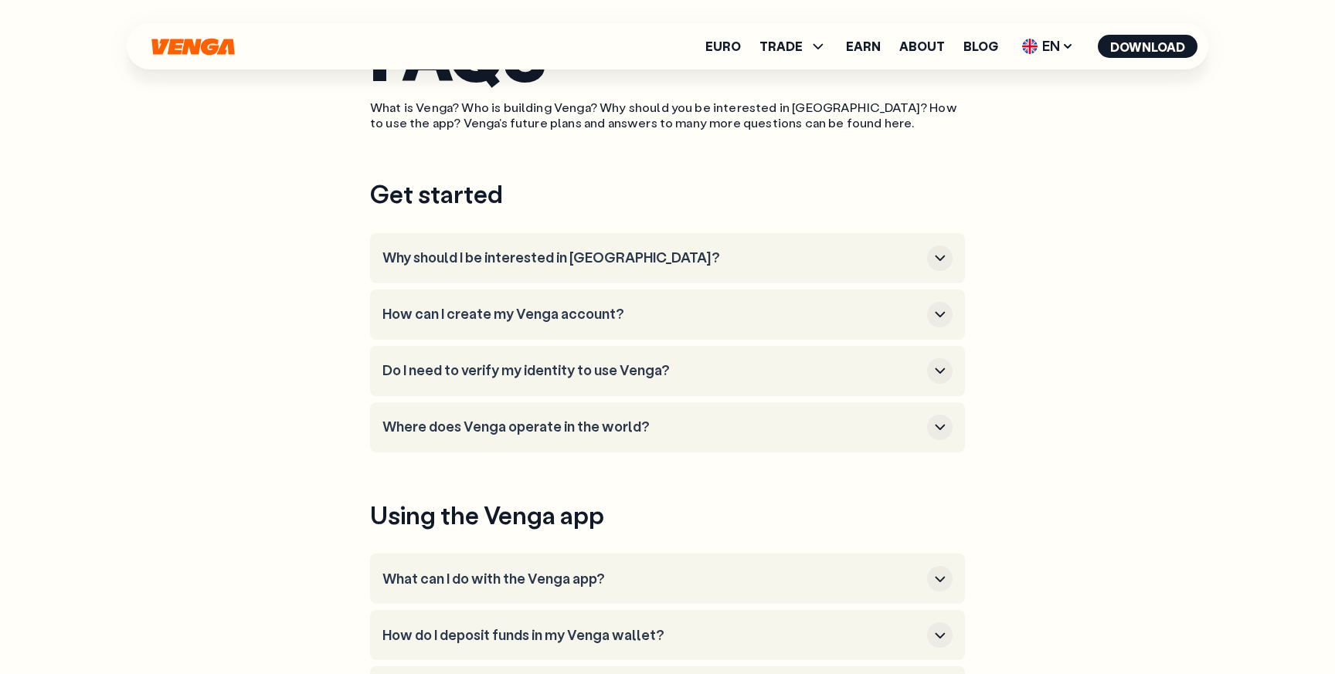
click at [939, 365] on icon "button" at bounding box center [940, 371] width 19 height 19
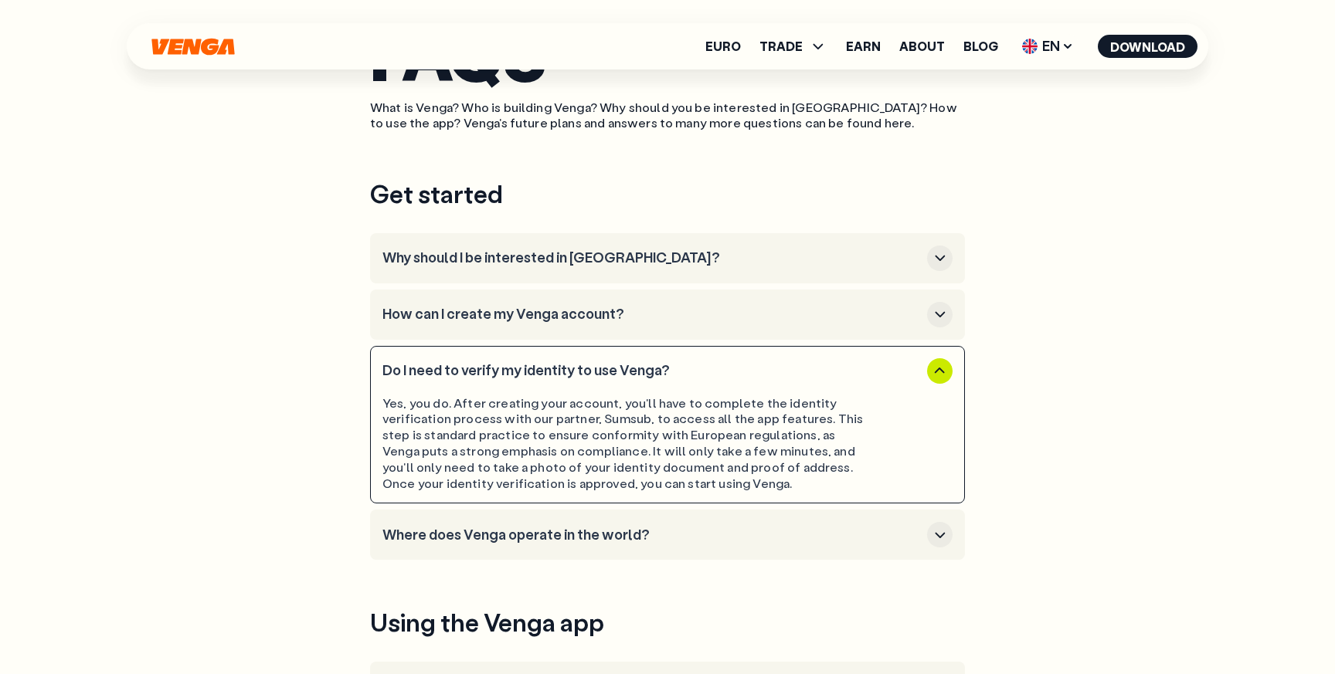
click at [939, 365] on icon "button" at bounding box center [940, 371] width 19 height 19
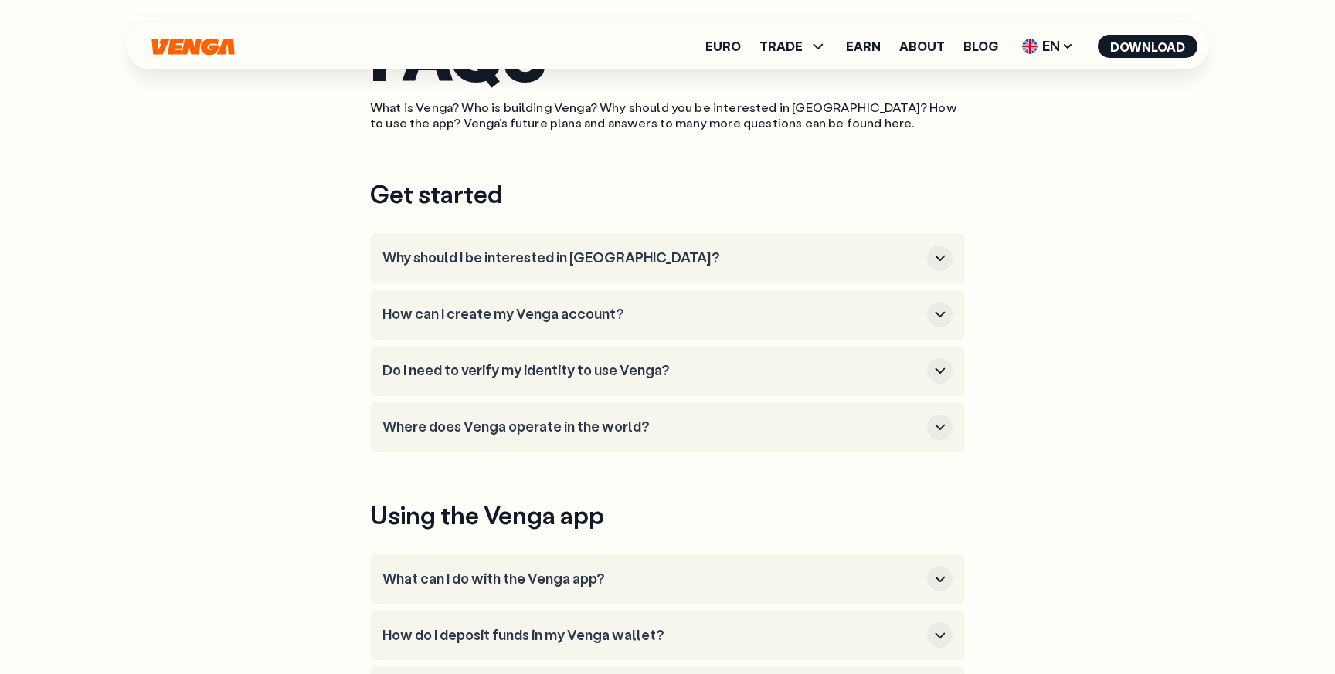
click at [946, 426] on icon "button" at bounding box center [940, 427] width 19 height 19
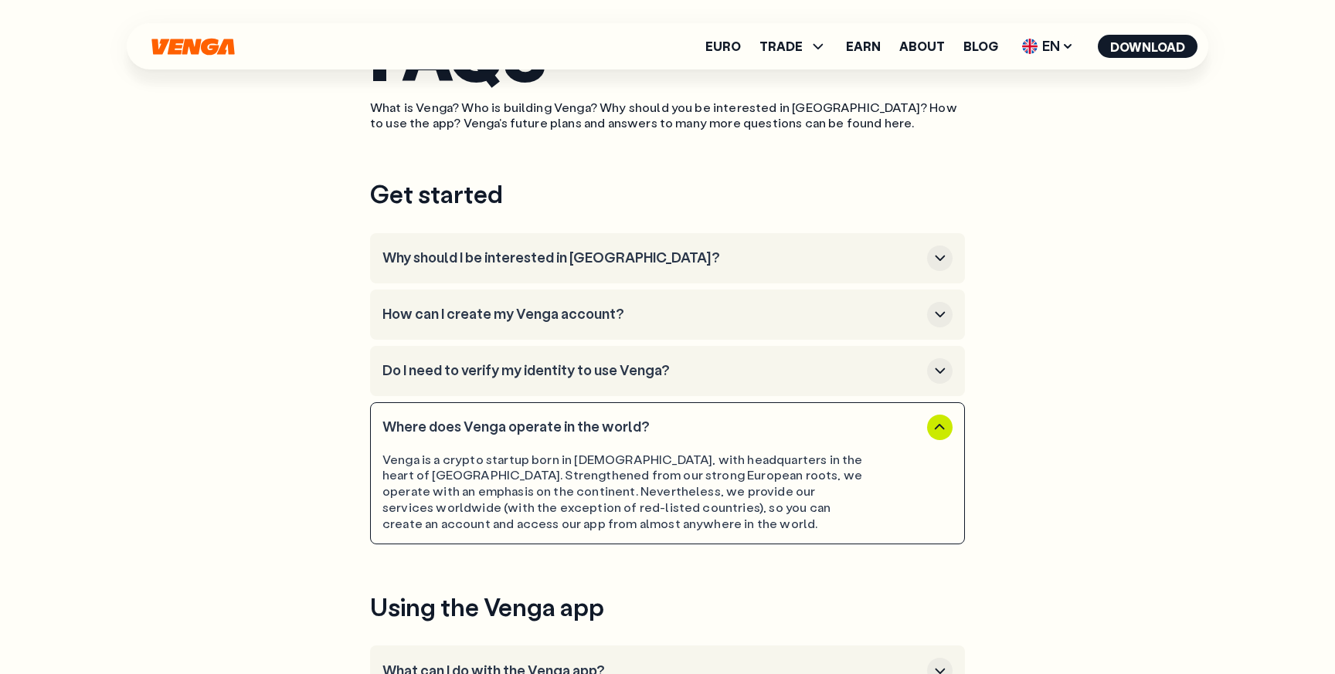
click at [946, 426] on icon "button" at bounding box center [940, 427] width 19 height 19
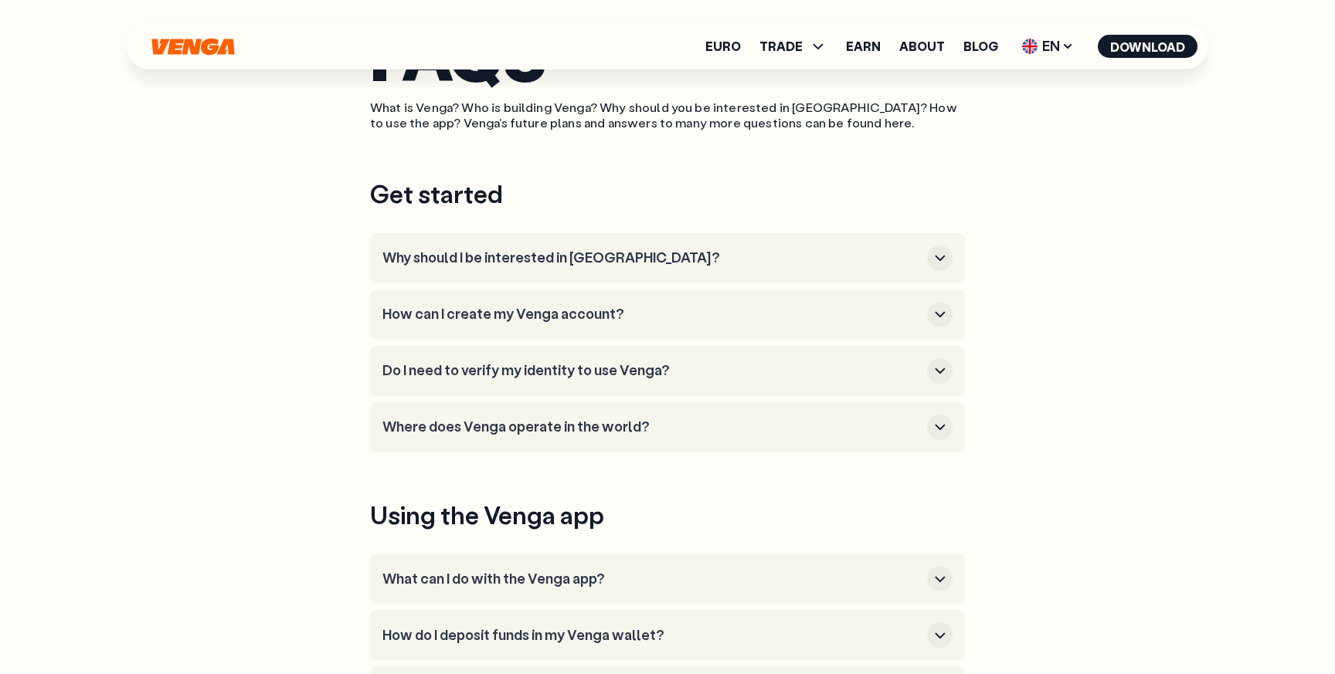
click at [661, 378] on h3 "Do I need to verify my identity to use Venga?" at bounding box center [651, 370] width 538 height 17
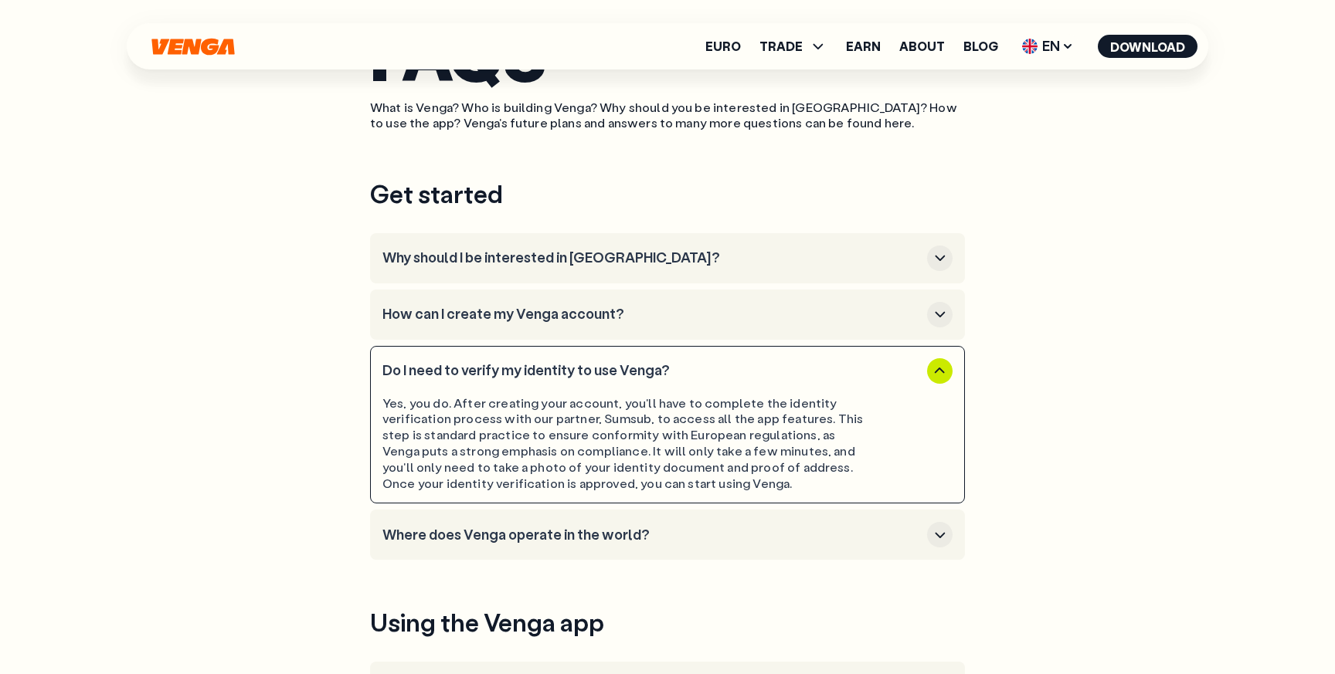
click at [597, 541] on h3 "Where does Venga operate in the world?" at bounding box center [651, 535] width 538 height 17
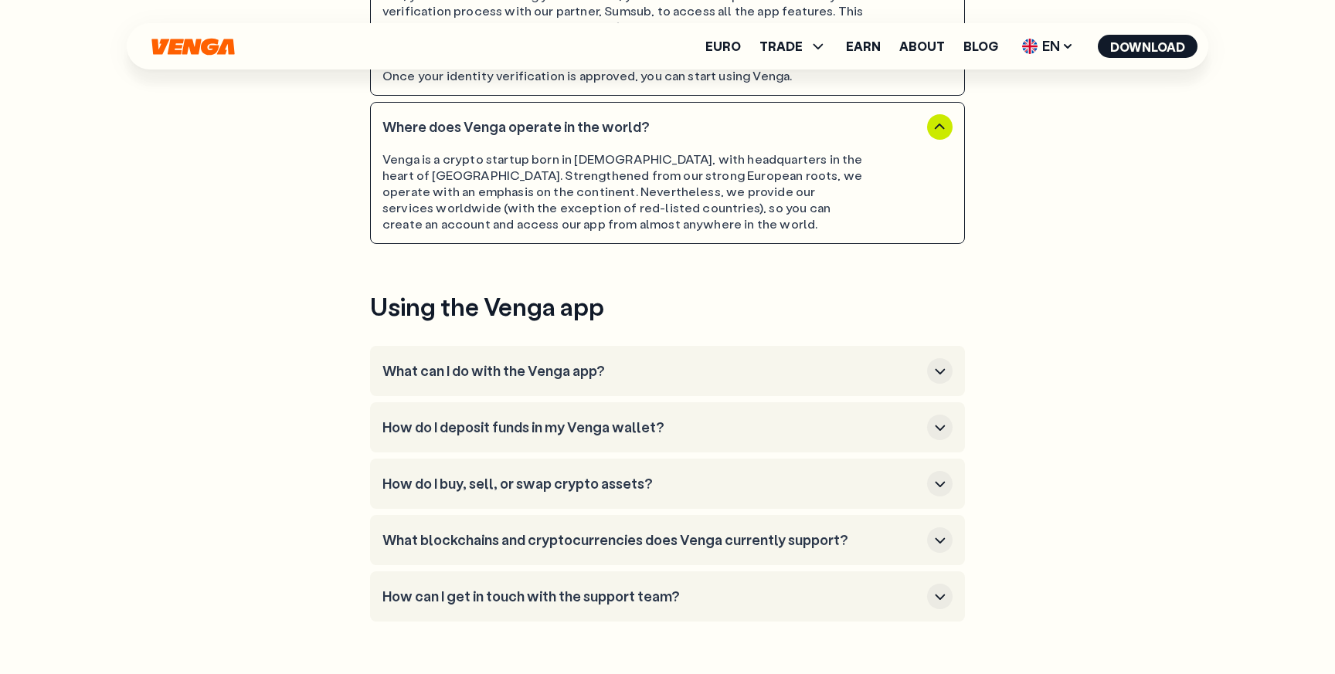
click at [603, 378] on h3 "What can I do with the Venga app?" at bounding box center [651, 371] width 538 height 17
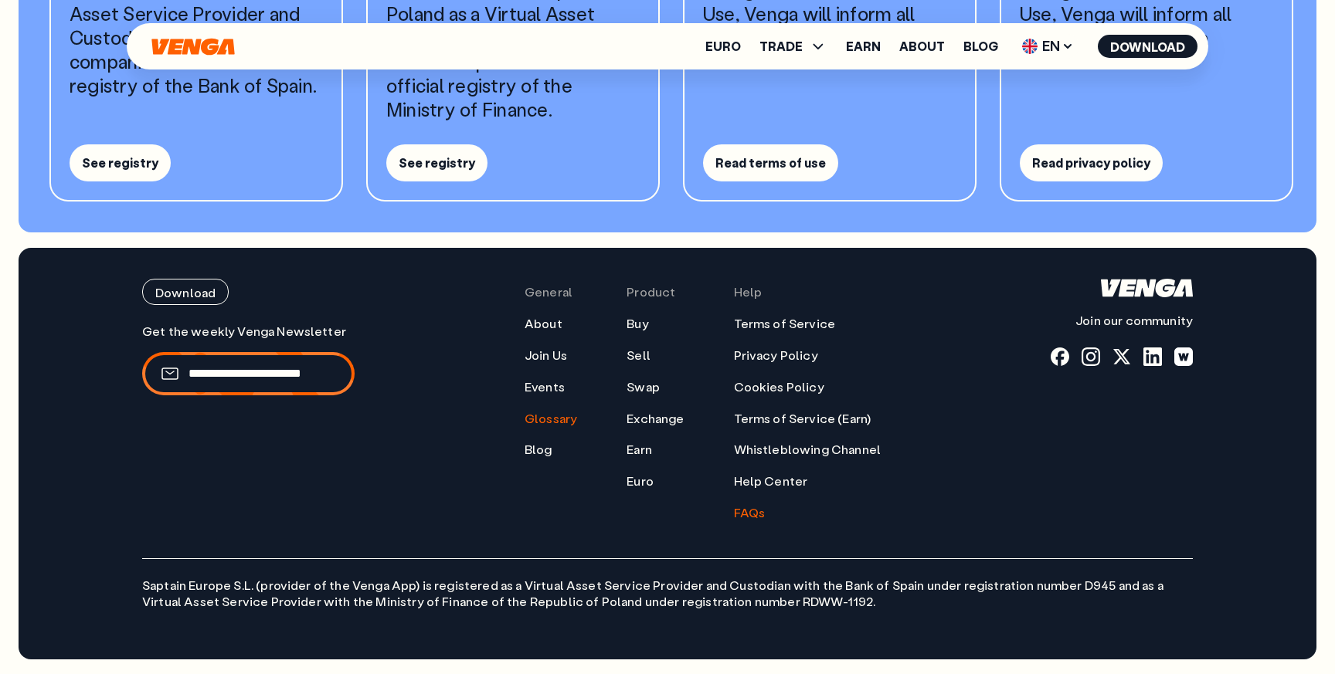
scroll to position [2093, 0]
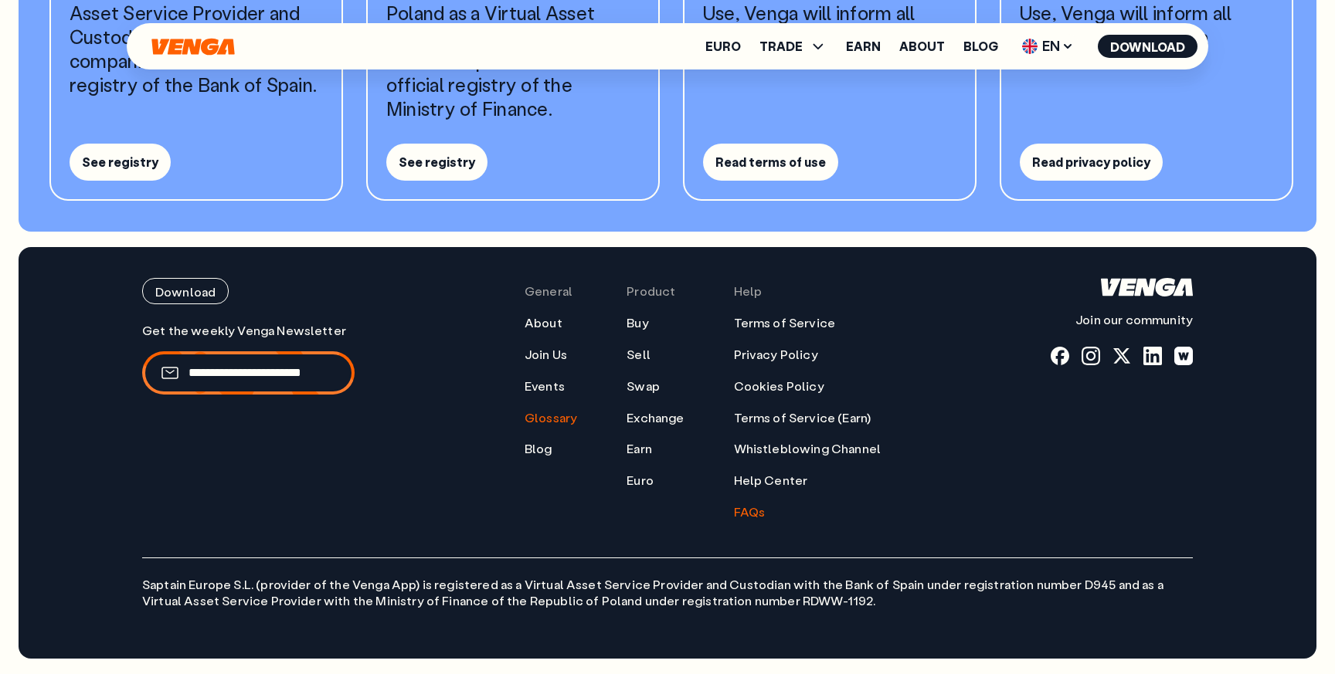
click at [549, 422] on link "Glossary" at bounding box center [551, 418] width 53 height 16
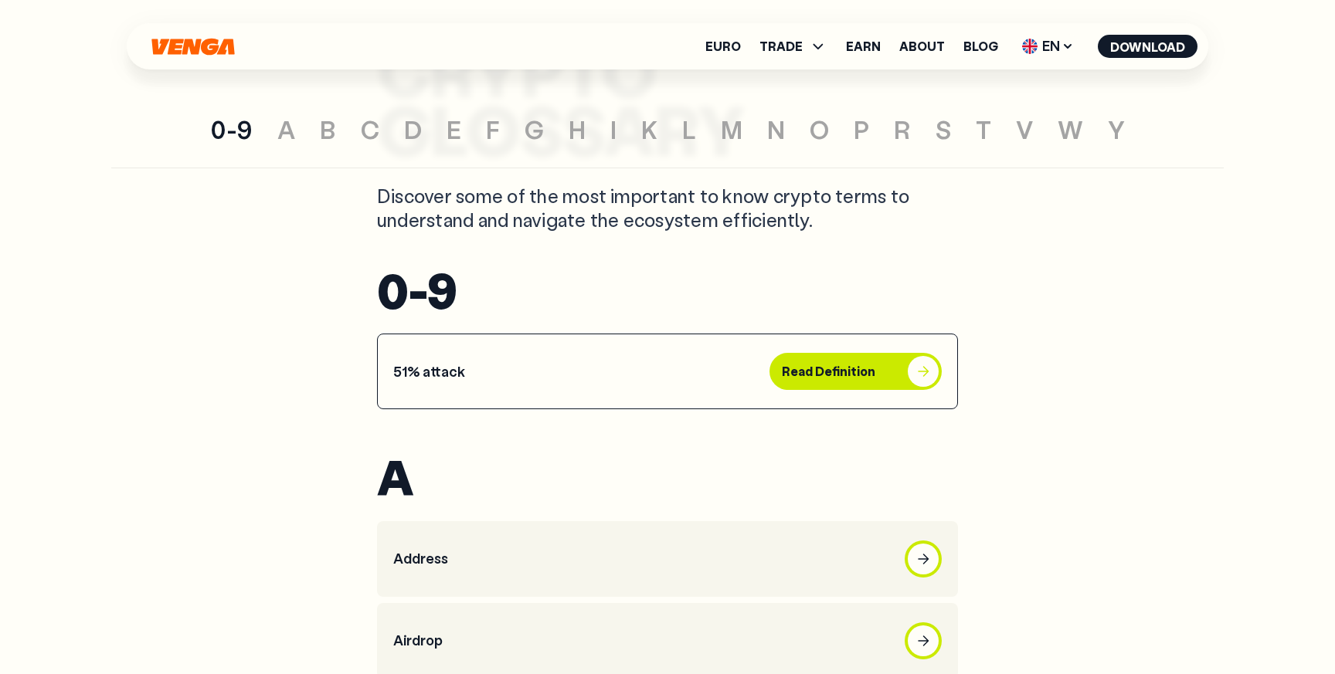
scroll to position [168, 0]
click at [558, 373] on article "51% attack Read Definition" at bounding box center [667, 370] width 581 height 76
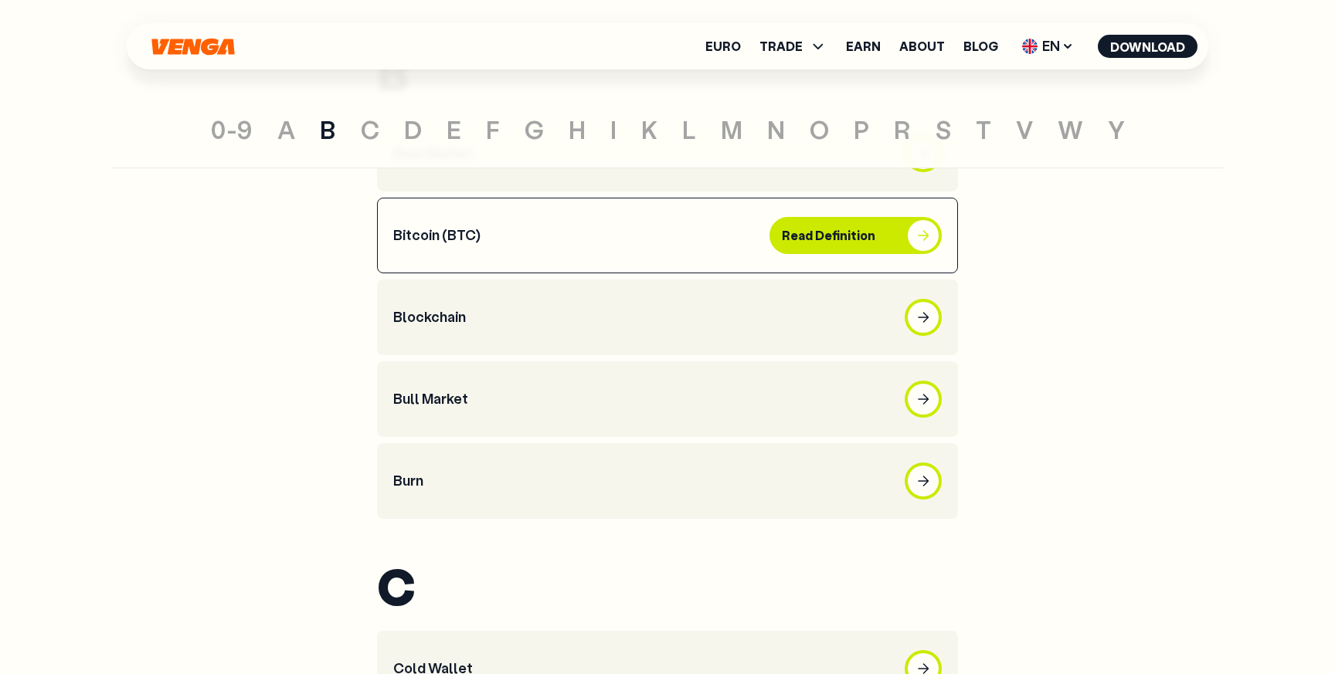
scroll to position [924, 0]
click at [903, 239] on button "Read Definition" at bounding box center [856, 234] width 172 height 37
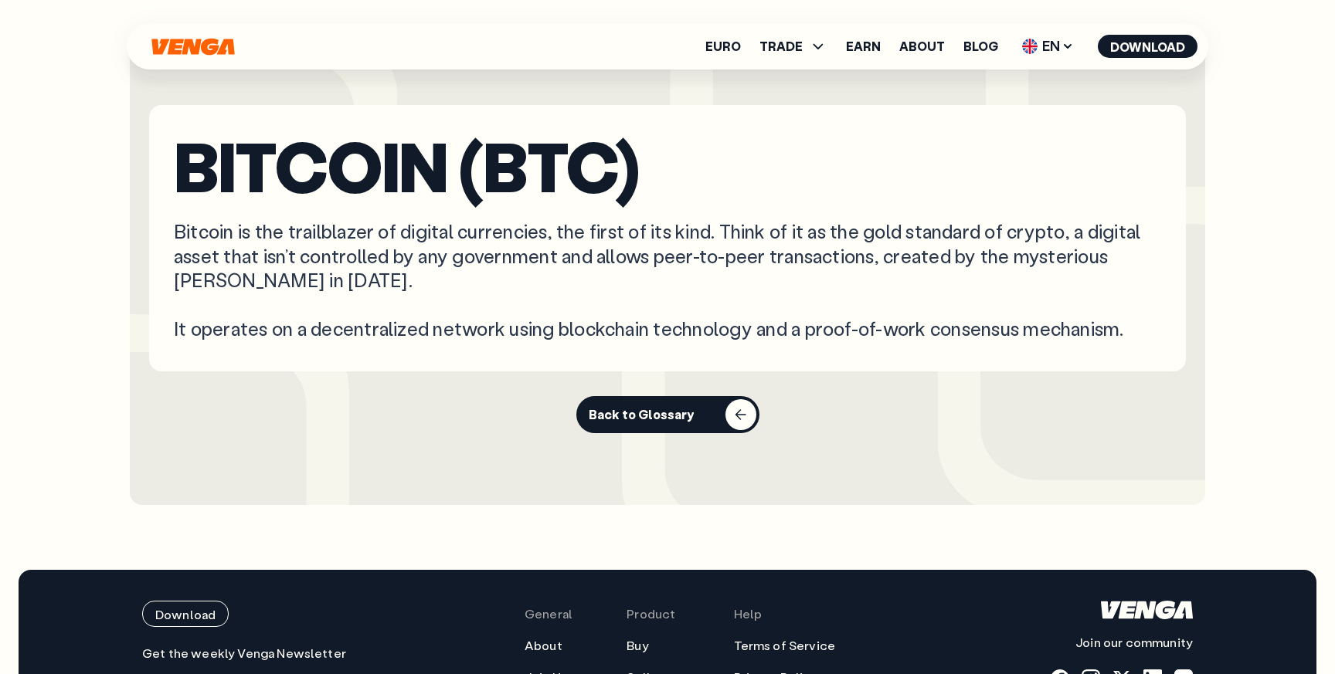
scroll to position [125, 0]
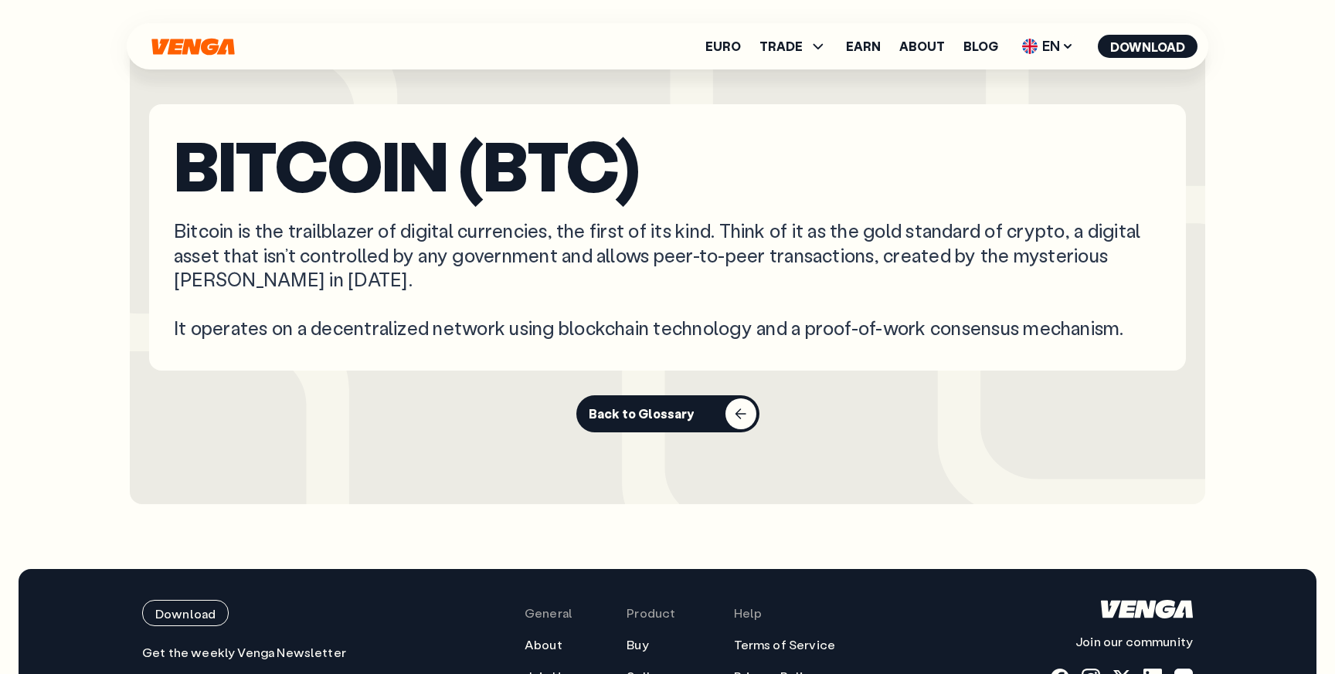
click at [648, 413] on div "Back to Glossary" at bounding box center [641, 413] width 105 height 15
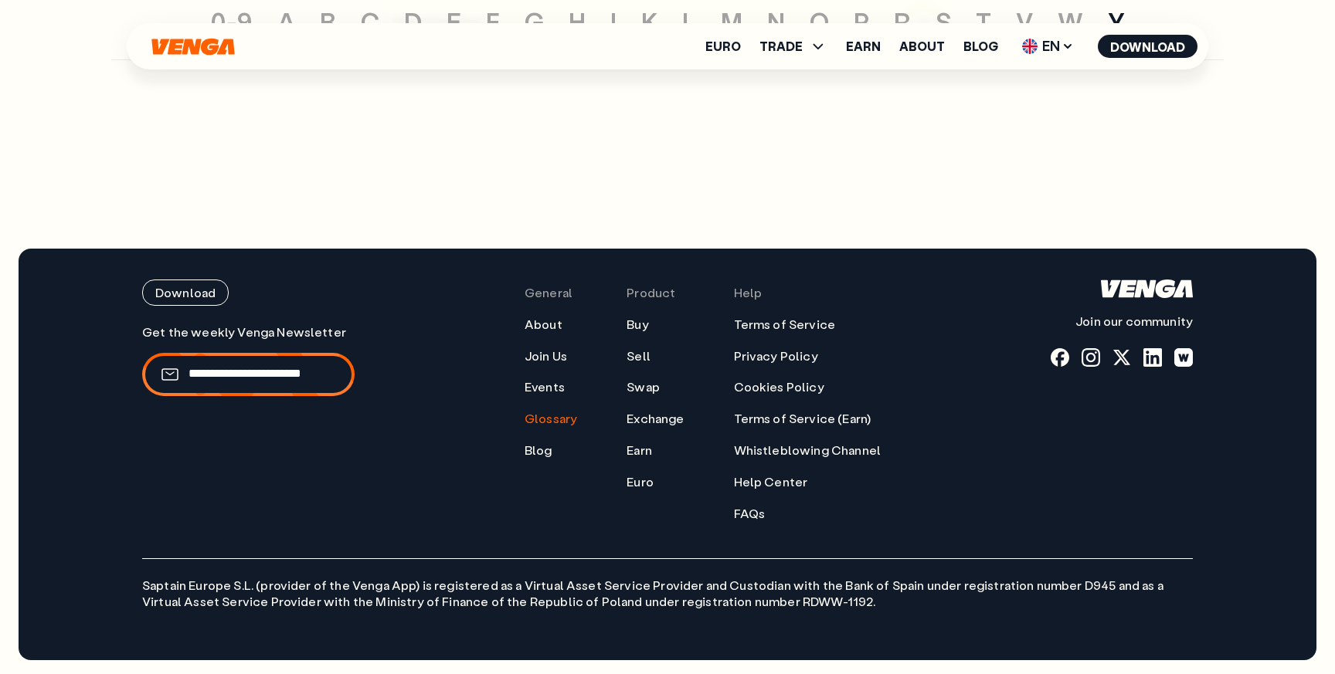
scroll to position [7562, 0]
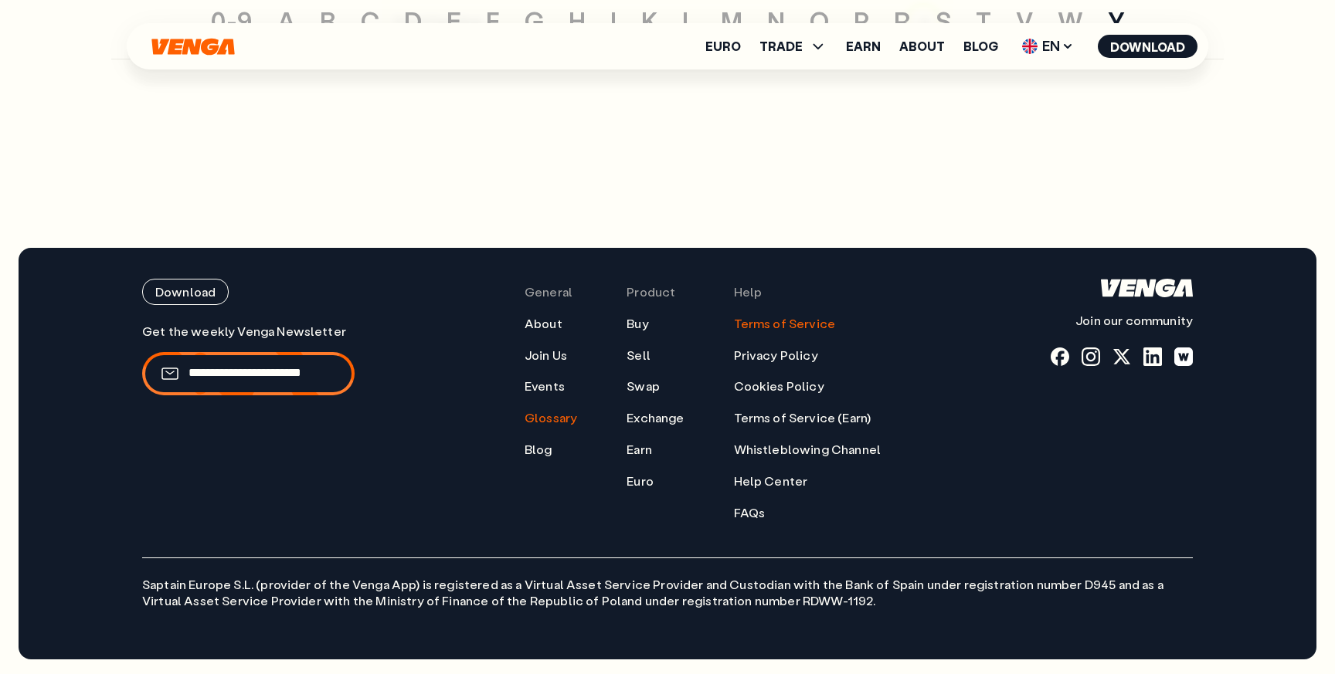
click at [762, 322] on link "Terms of Service" at bounding box center [785, 324] width 102 height 16
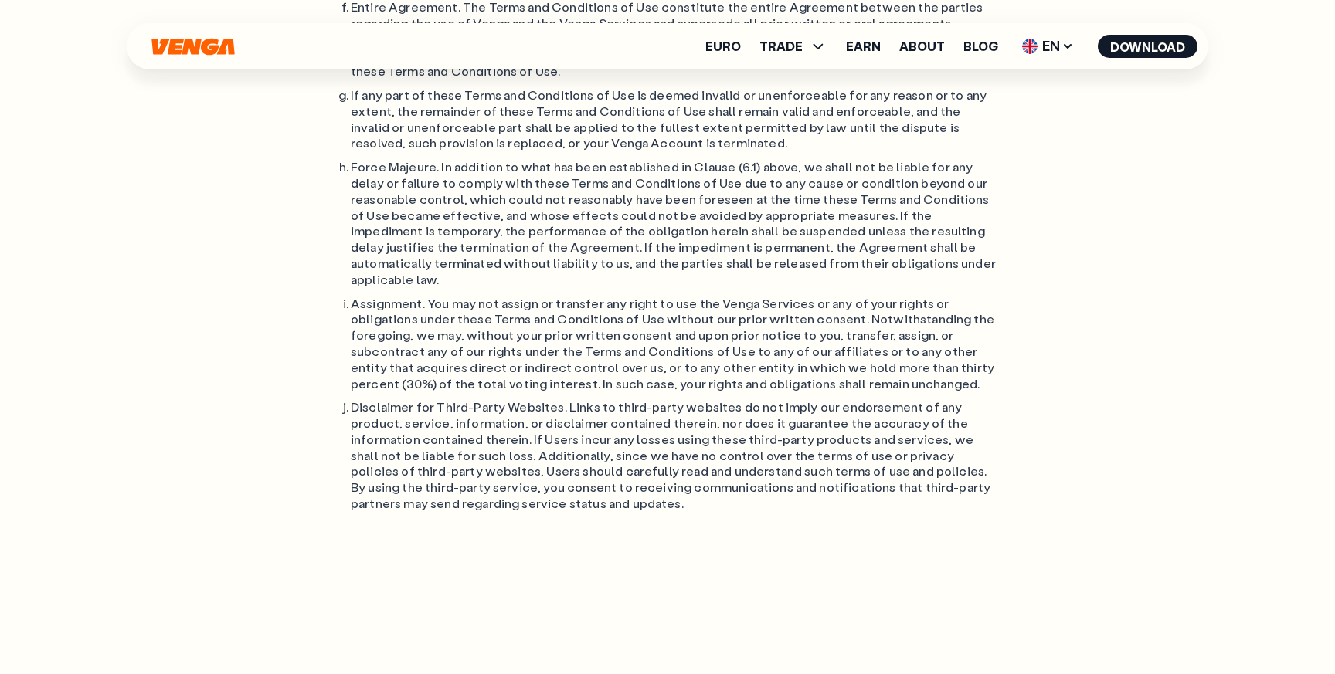
scroll to position [13033, 0]
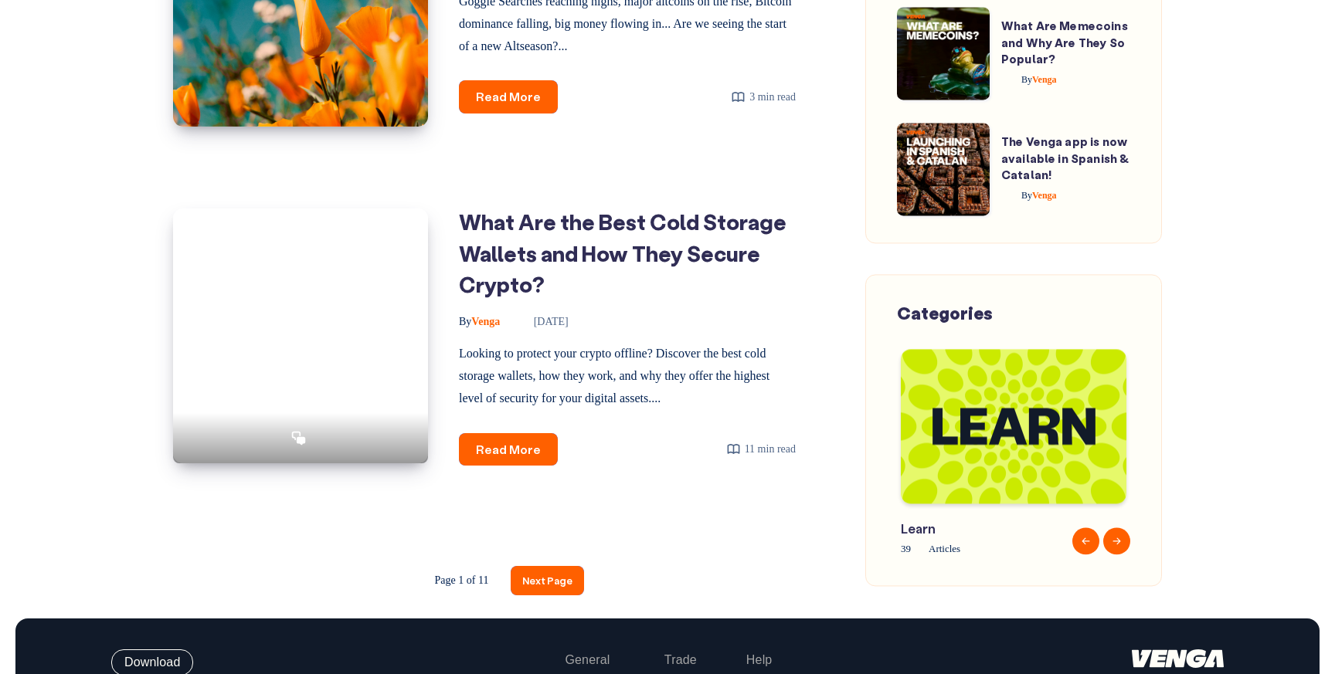
scroll to position [2485, 0]
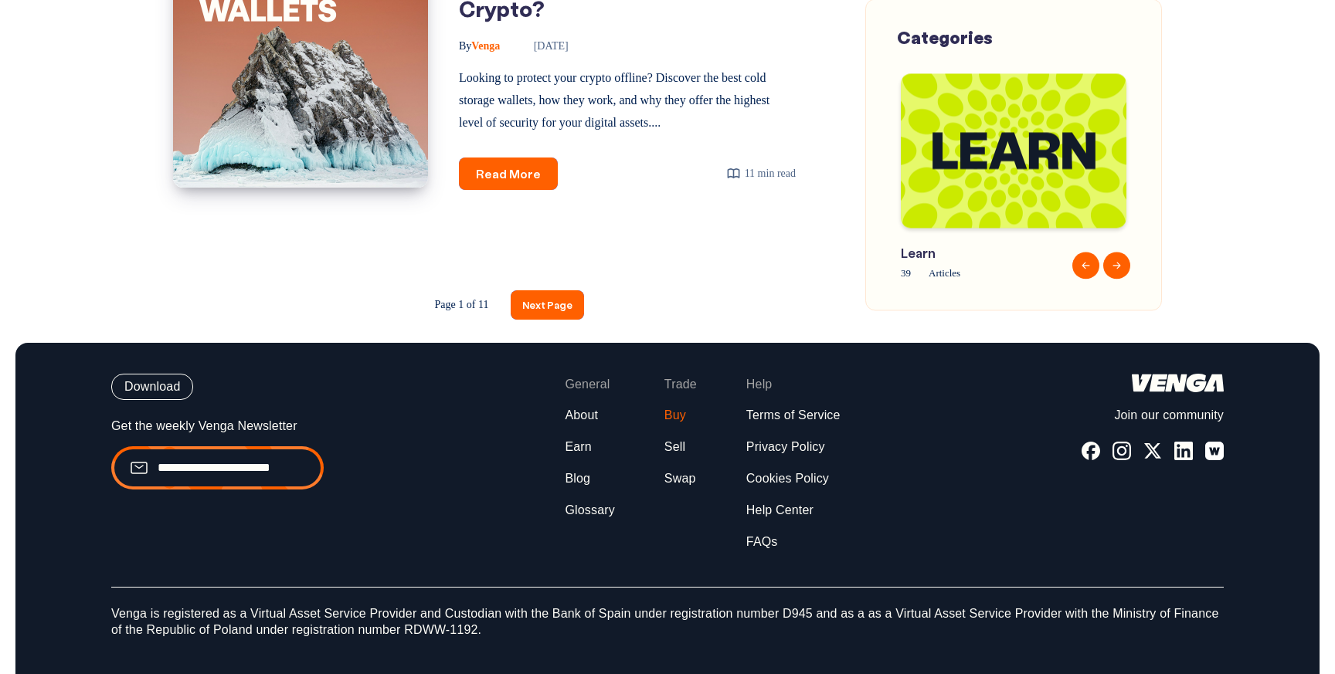
click at [685, 408] on link "Buy" at bounding box center [675, 416] width 22 height 16
